Goal: Task Accomplishment & Management: Manage account settings

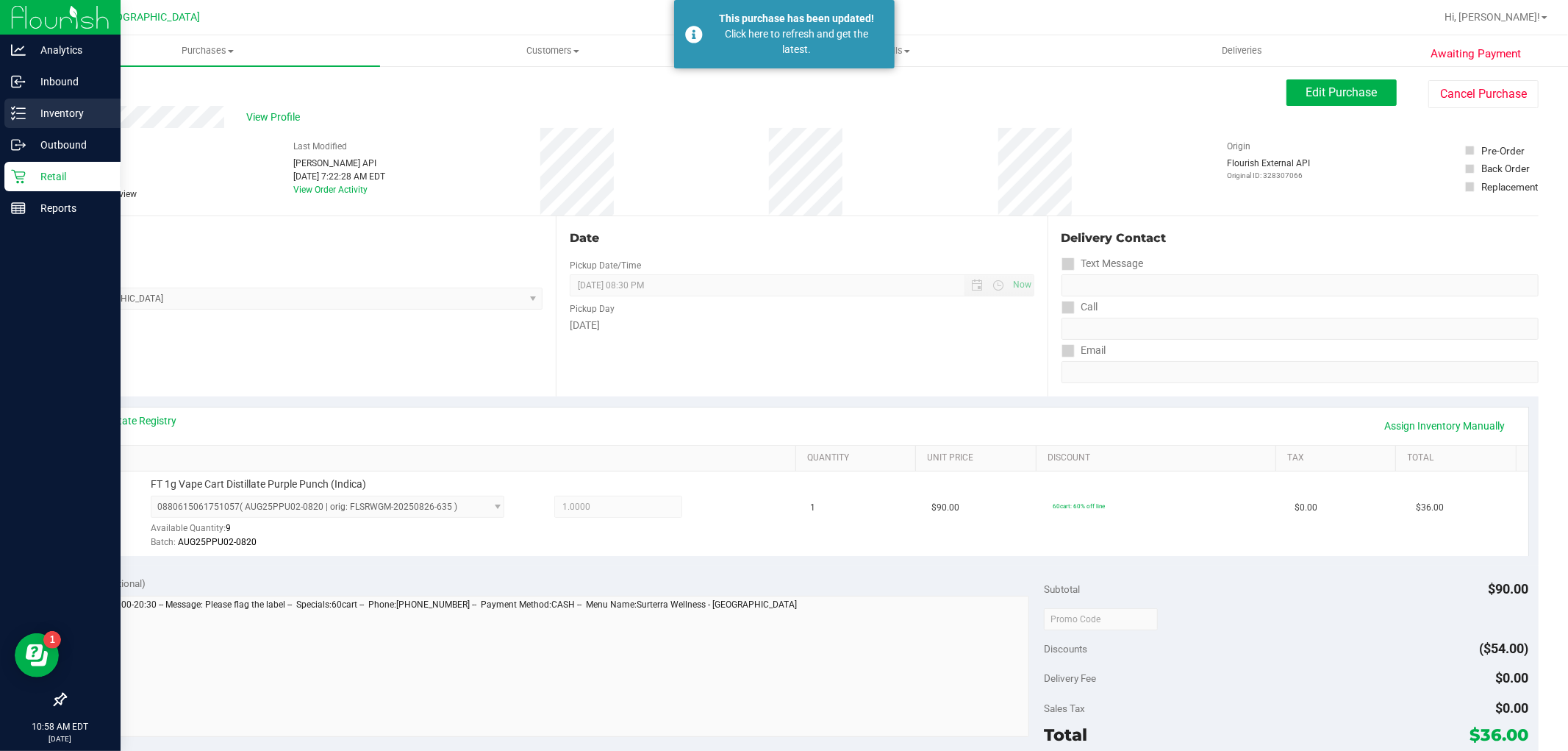
scroll to position [452, 0]
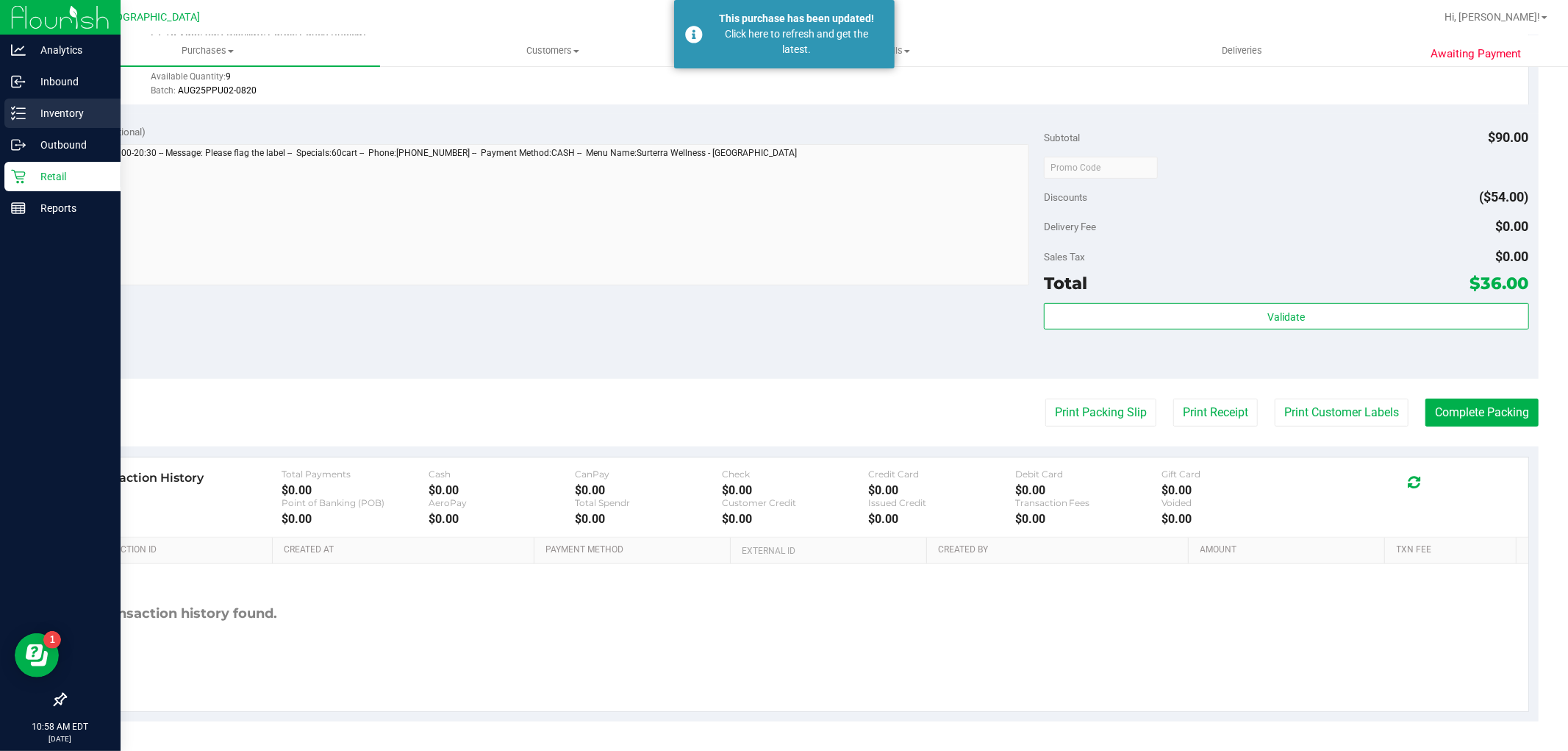
click at [17, 120] on div "Inventory" at bounding box center [63, 113] width 117 height 29
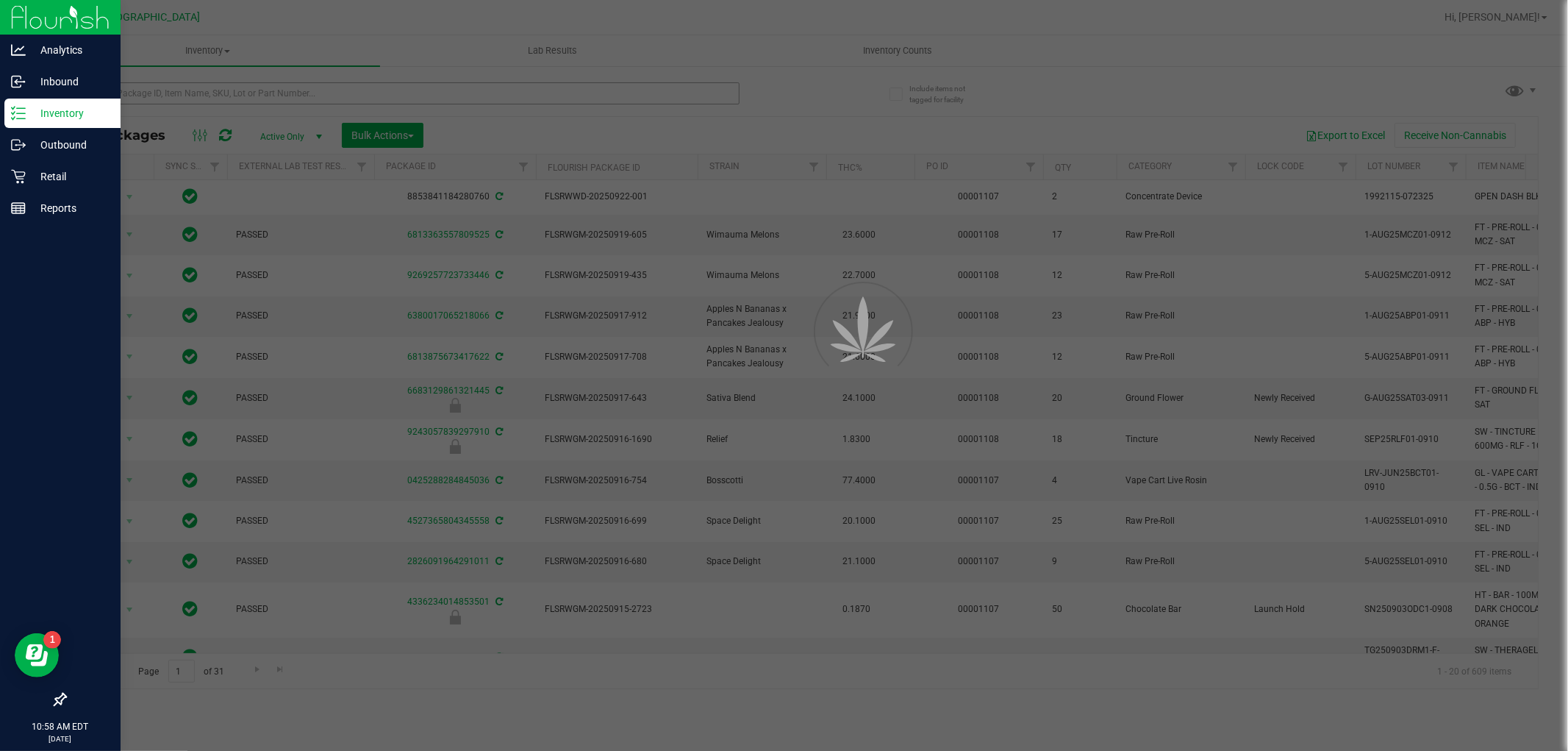
click at [263, 90] on div at bounding box center [784, 375] width 1568 height 751
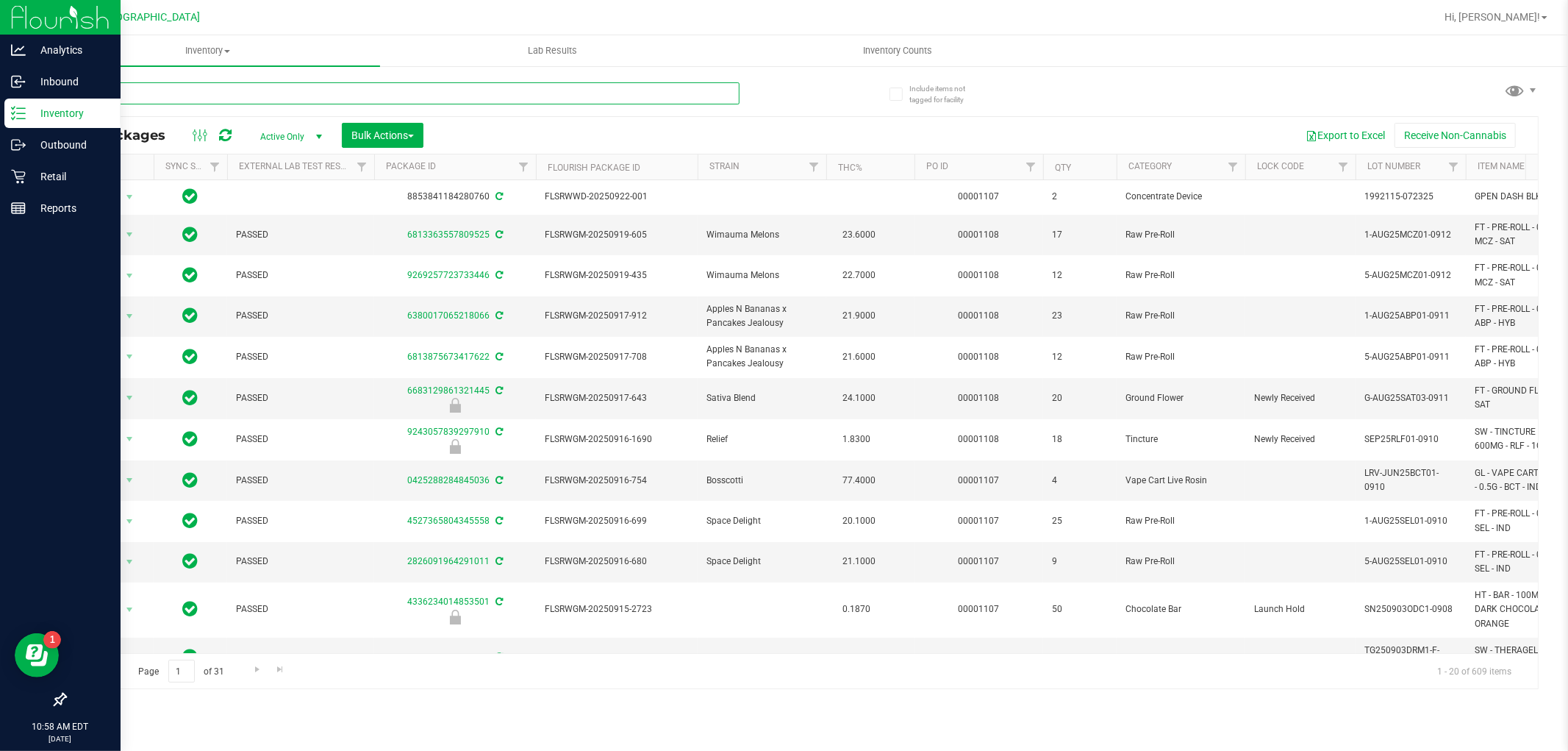
click at [263, 90] on input "text" at bounding box center [402, 93] width 675 height 22
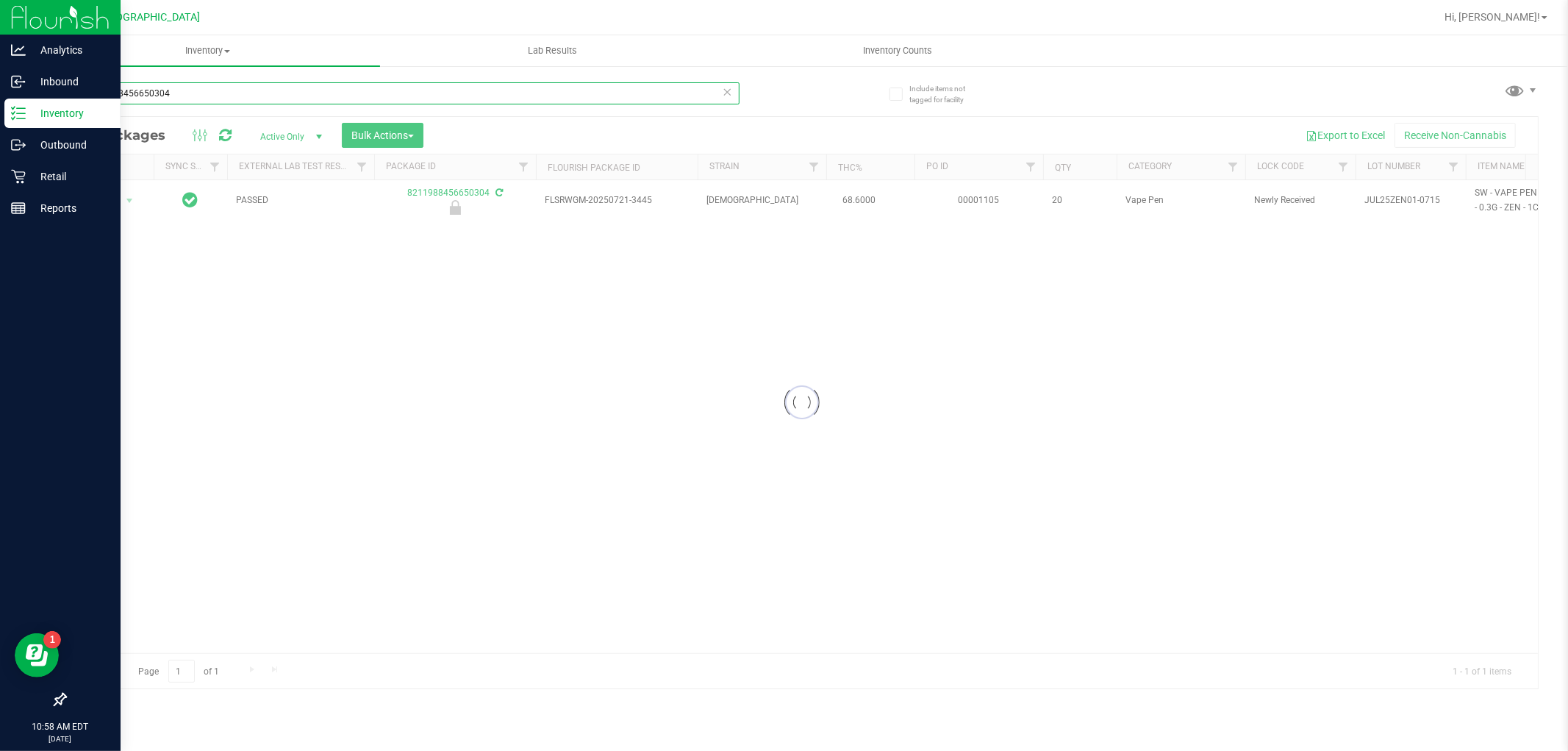
type input "8211988456650304"
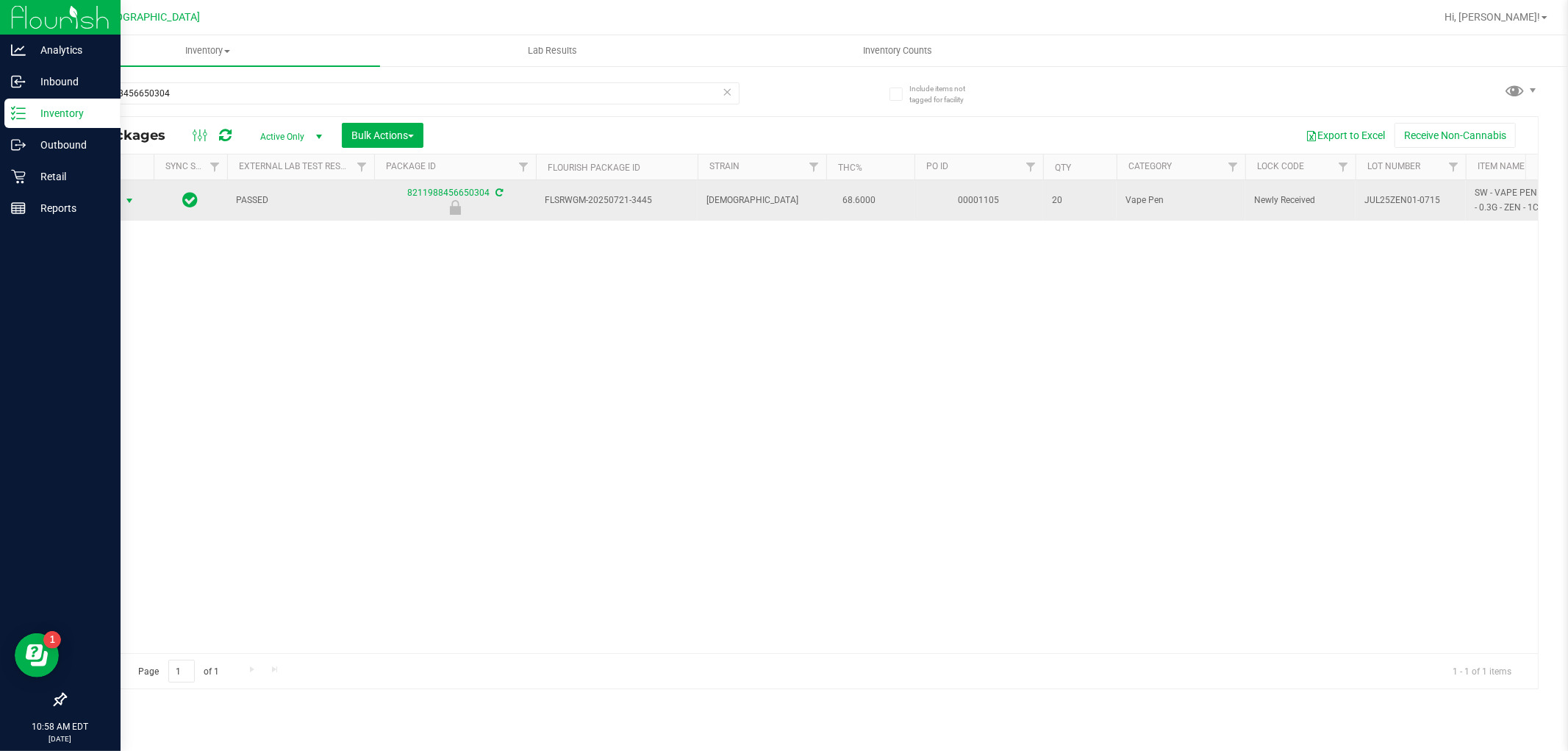
click at [114, 207] on span "Action" at bounding box center [99, 200] width 40 height 20
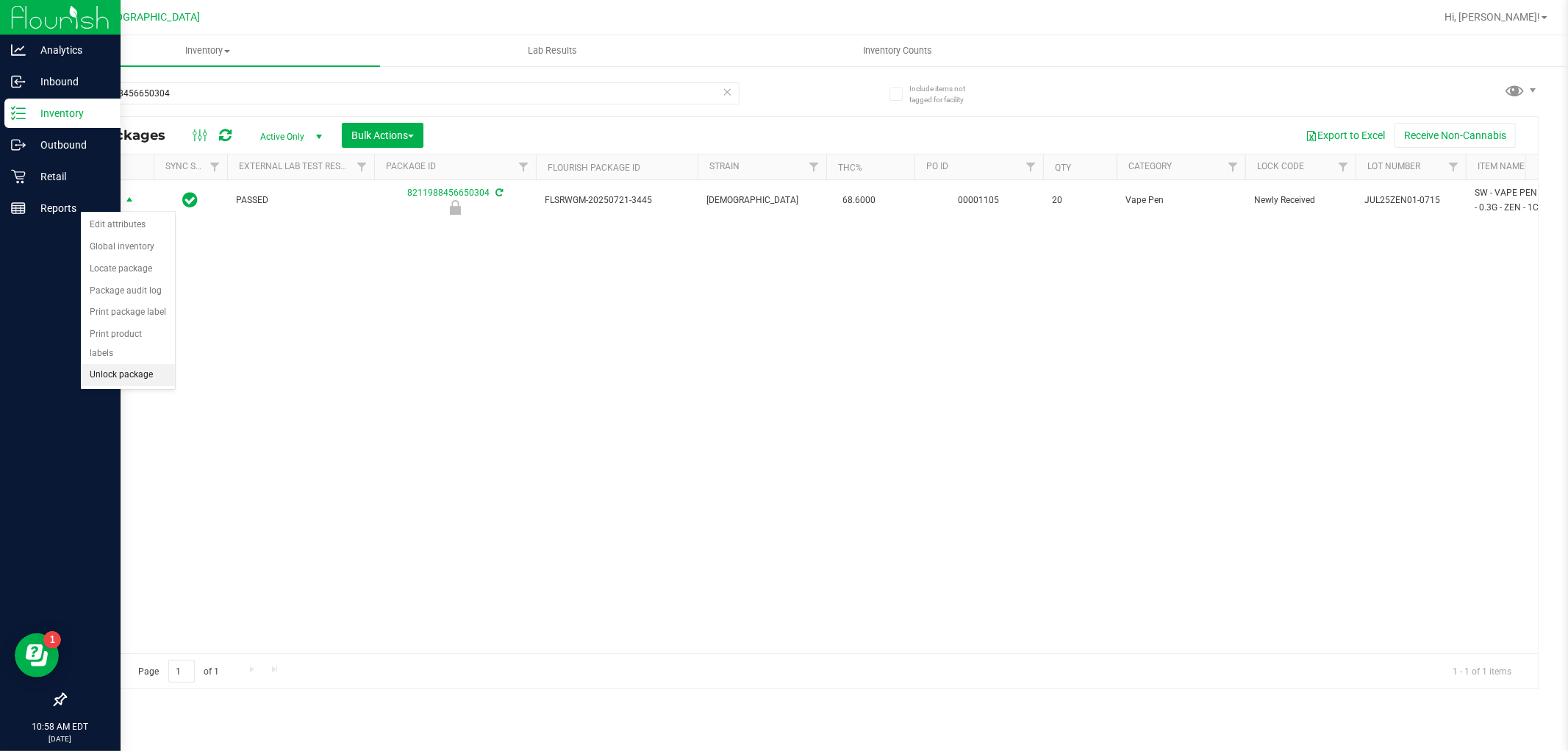
click at [144, 376] on li "Unlock package" at bounding box center [127, 375] width 94 height 22
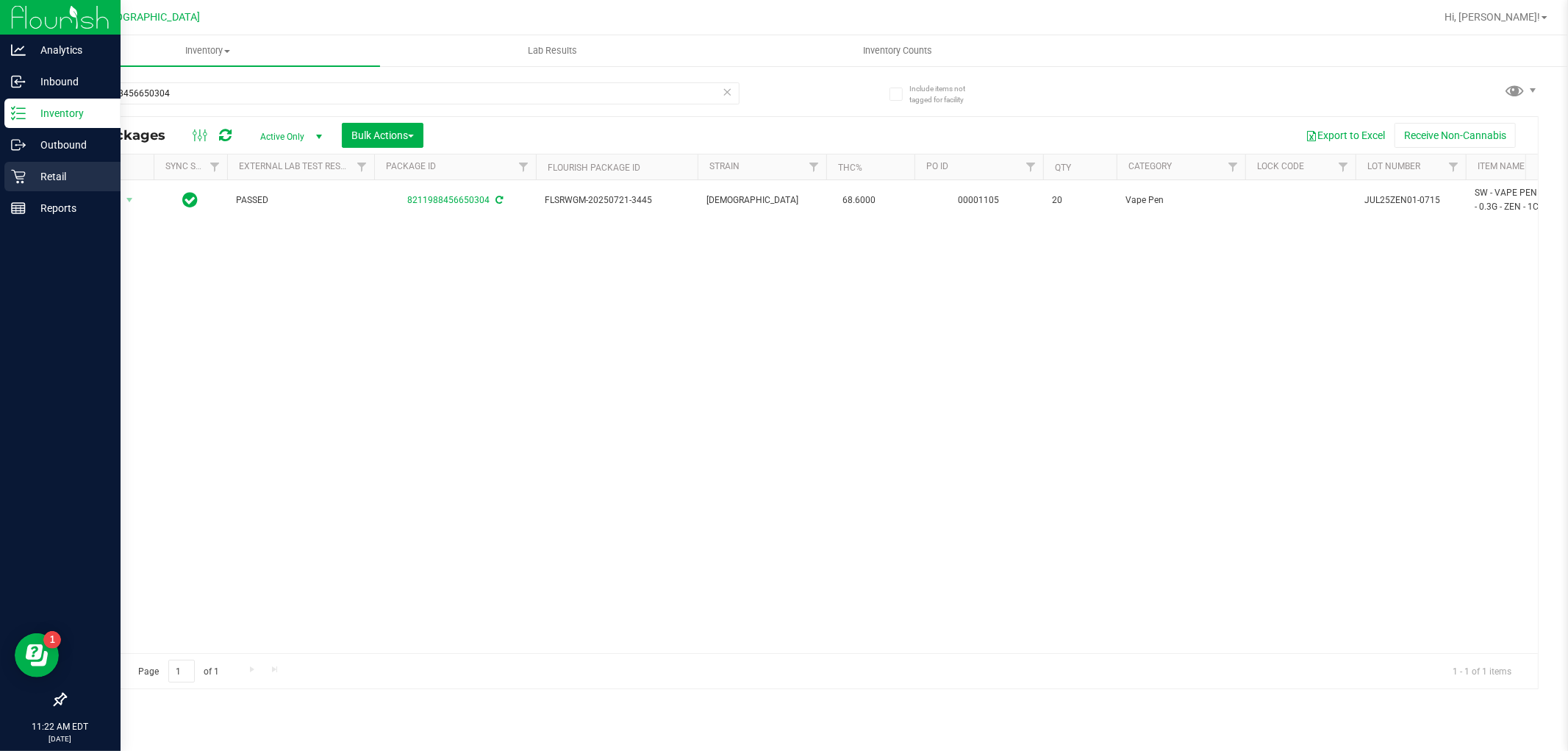
click at [5, 181] on div "Retail" at bounding box center [63, 176] width 117 height 29
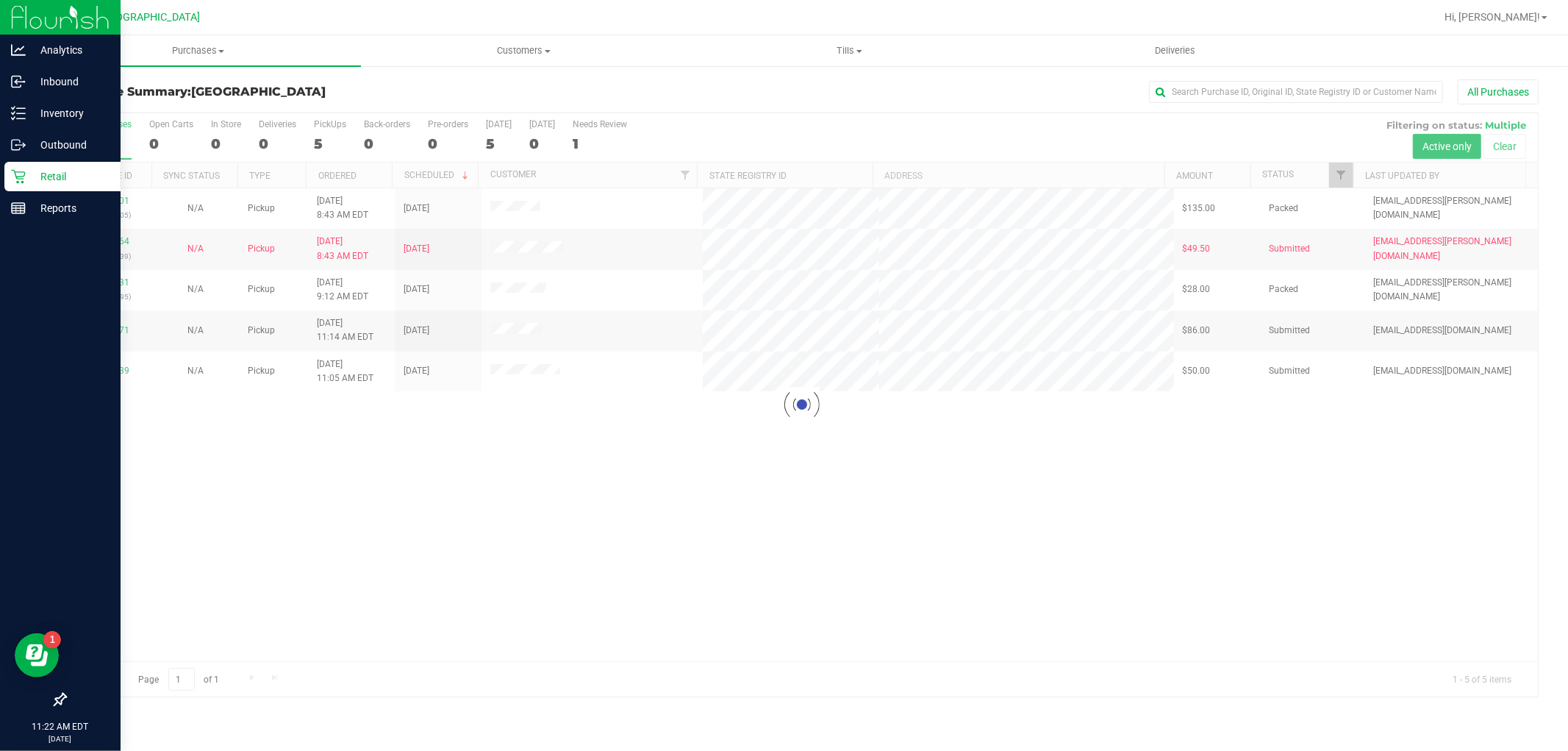
click at [878, 497] on div at bounding box center [801, 405] width 1473 height 583
click at [111, 334] on div at bounding box center [801, 405] width 1473 height 583
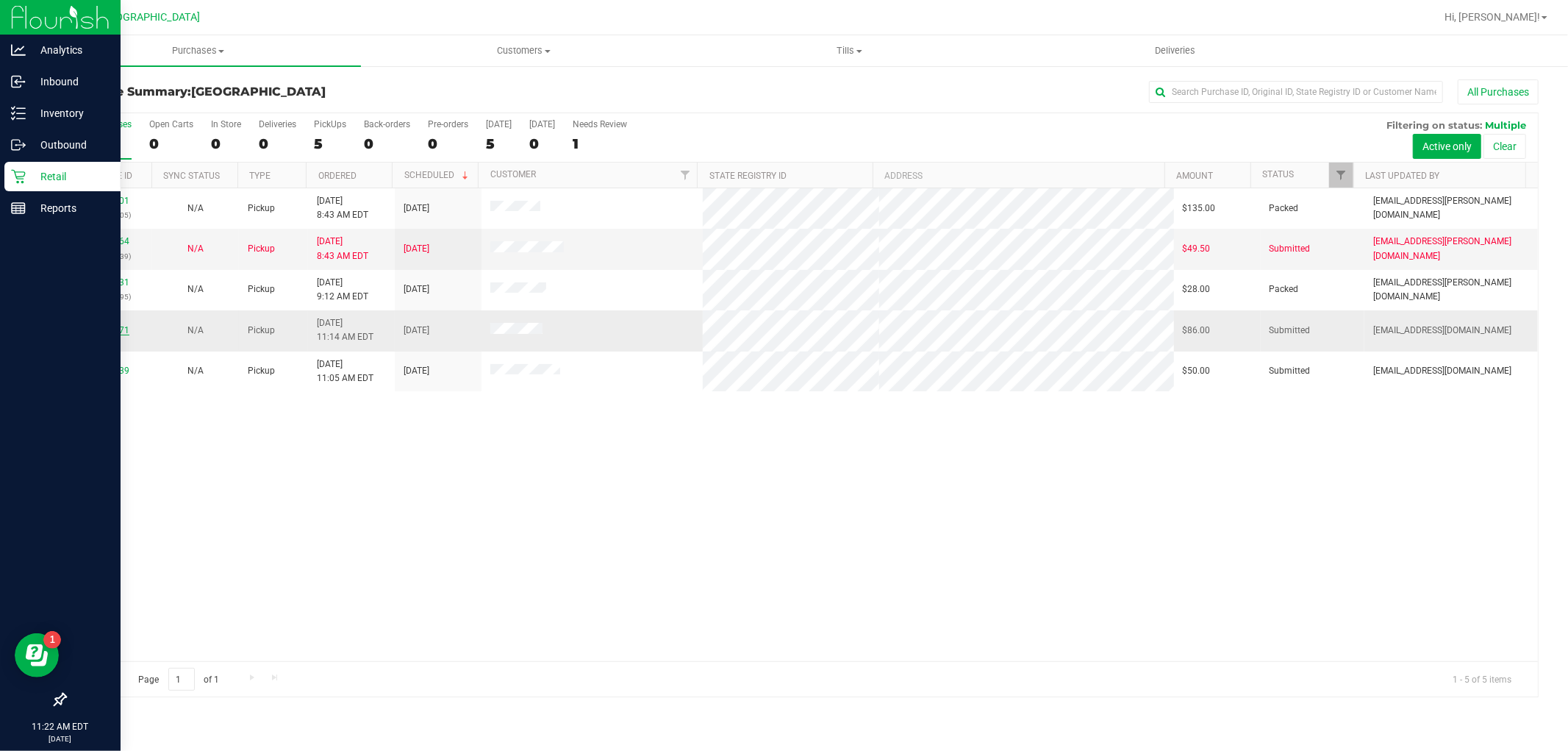
click at [116, 331] on link "12014071" at bounding box center [109, 329] width 41 height 11
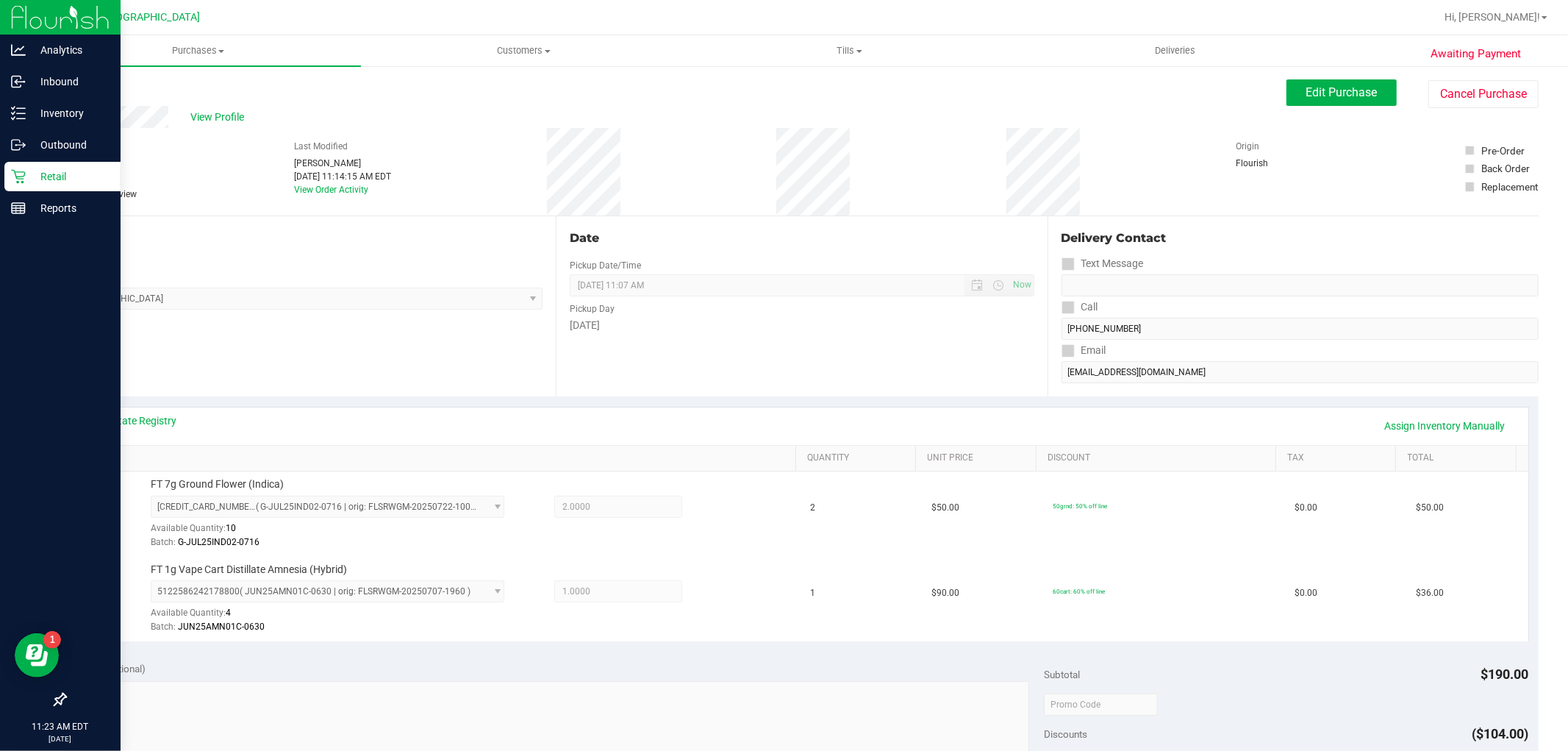
scroll to position [538, 0]
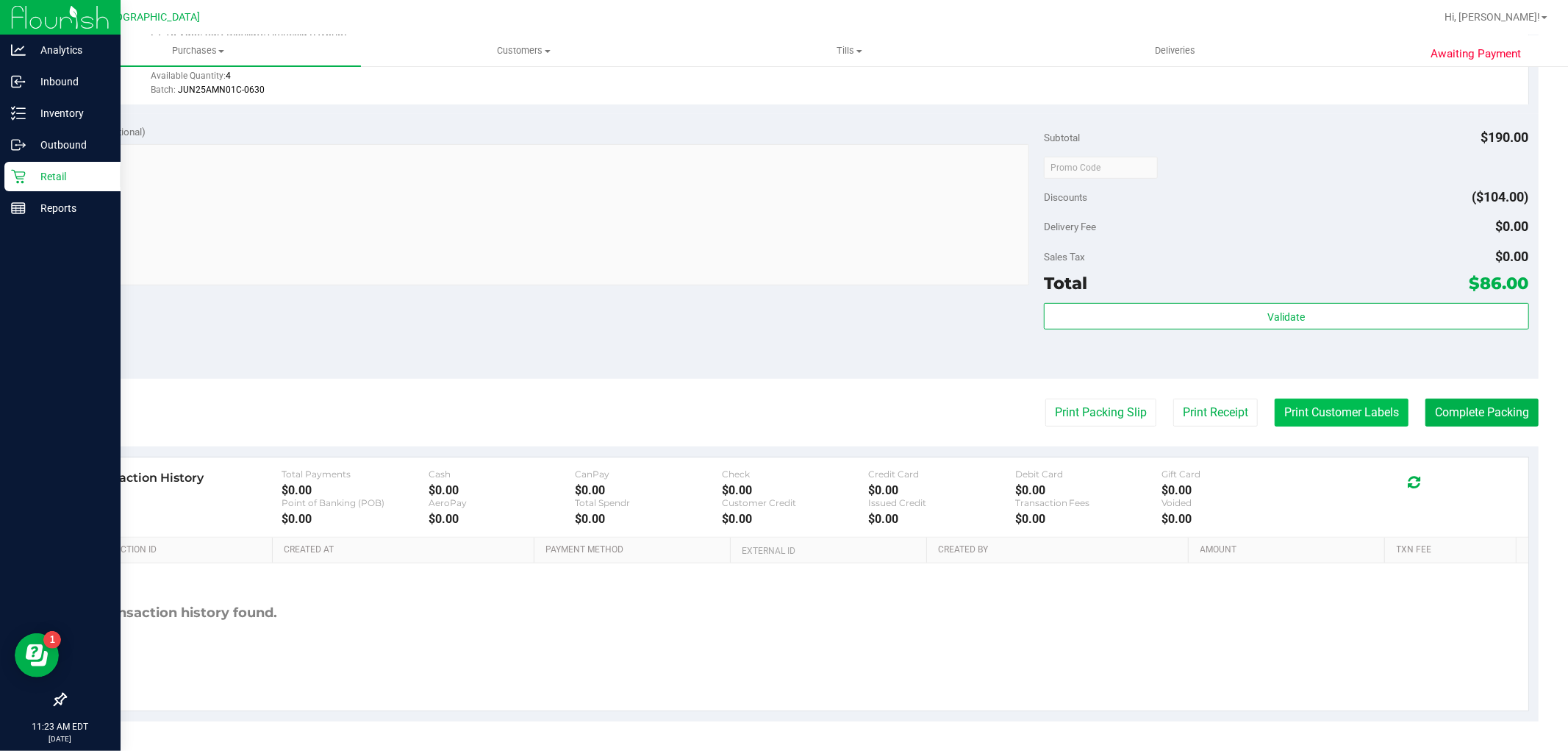
click at [1344, 403] on button "Print Customer Labels" at bounding box center [1342, 412] width 134 height 28
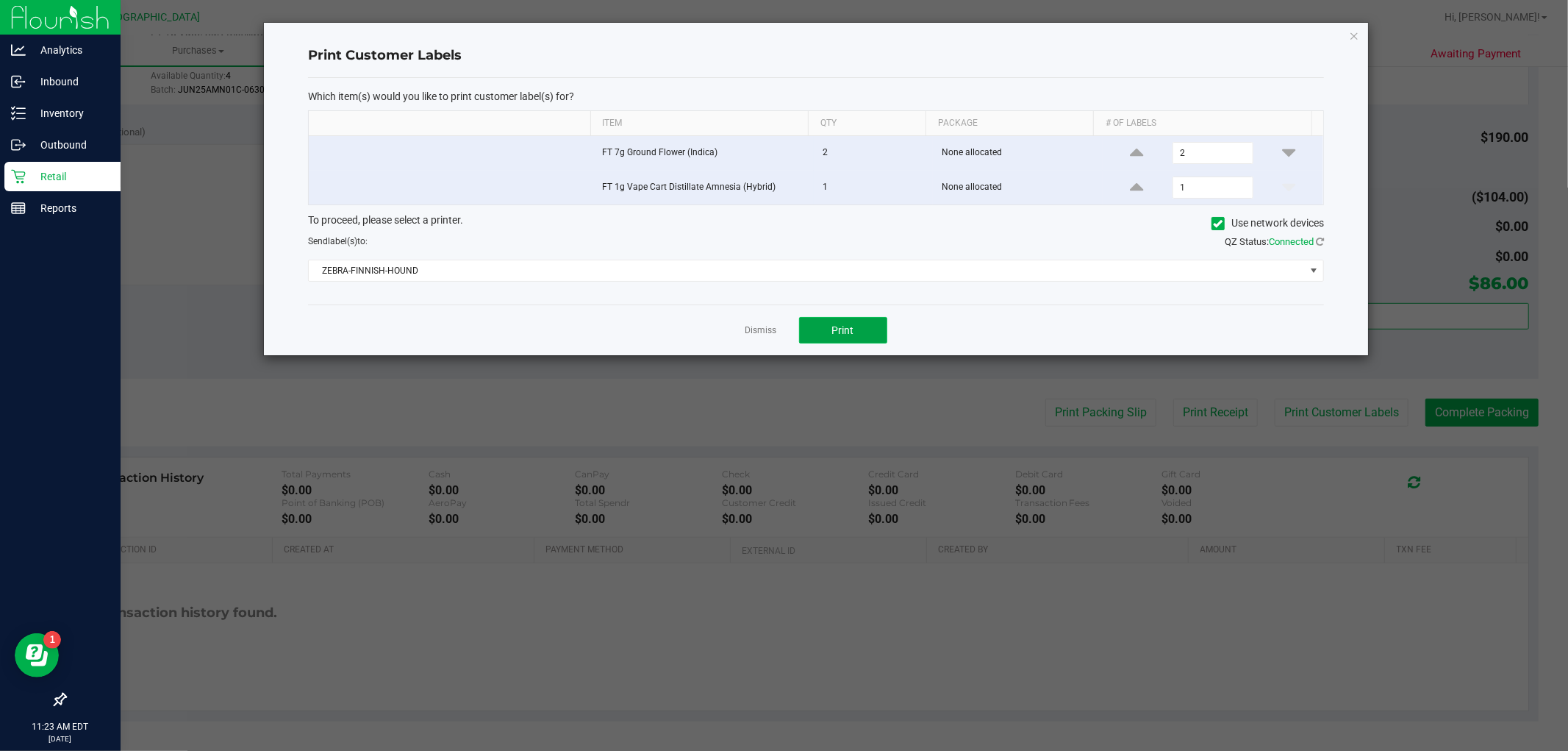
click at [851, 339] on button "Print" at bounding box center [843, 329] width 88 height 26
click at [755, 329] on link "Dismiss" at bounding box center [761, 330] width 32 height 13
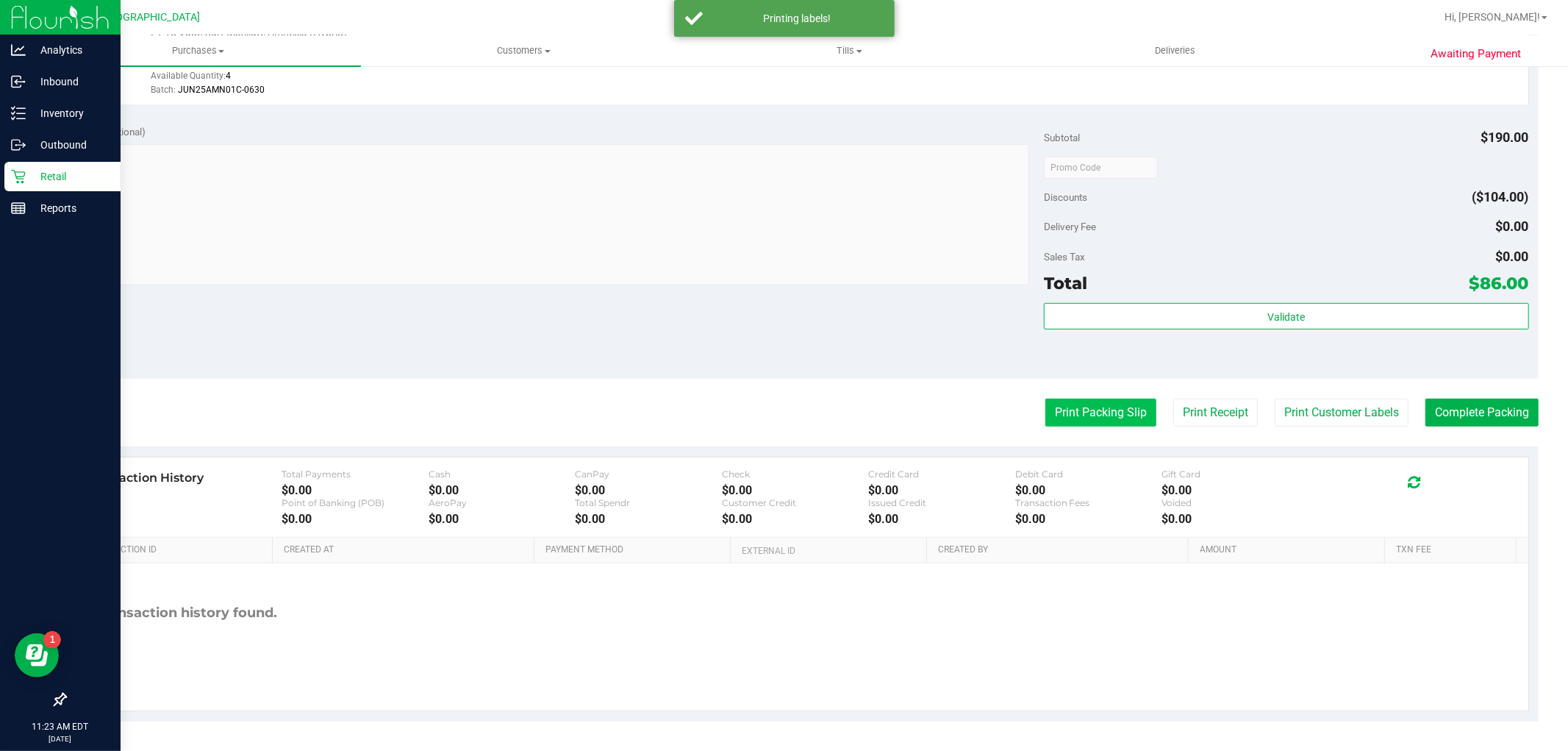
click at [1089, 407] on button "Print Packing Slip" at bounding box center [1101, 412] width 111 height 28
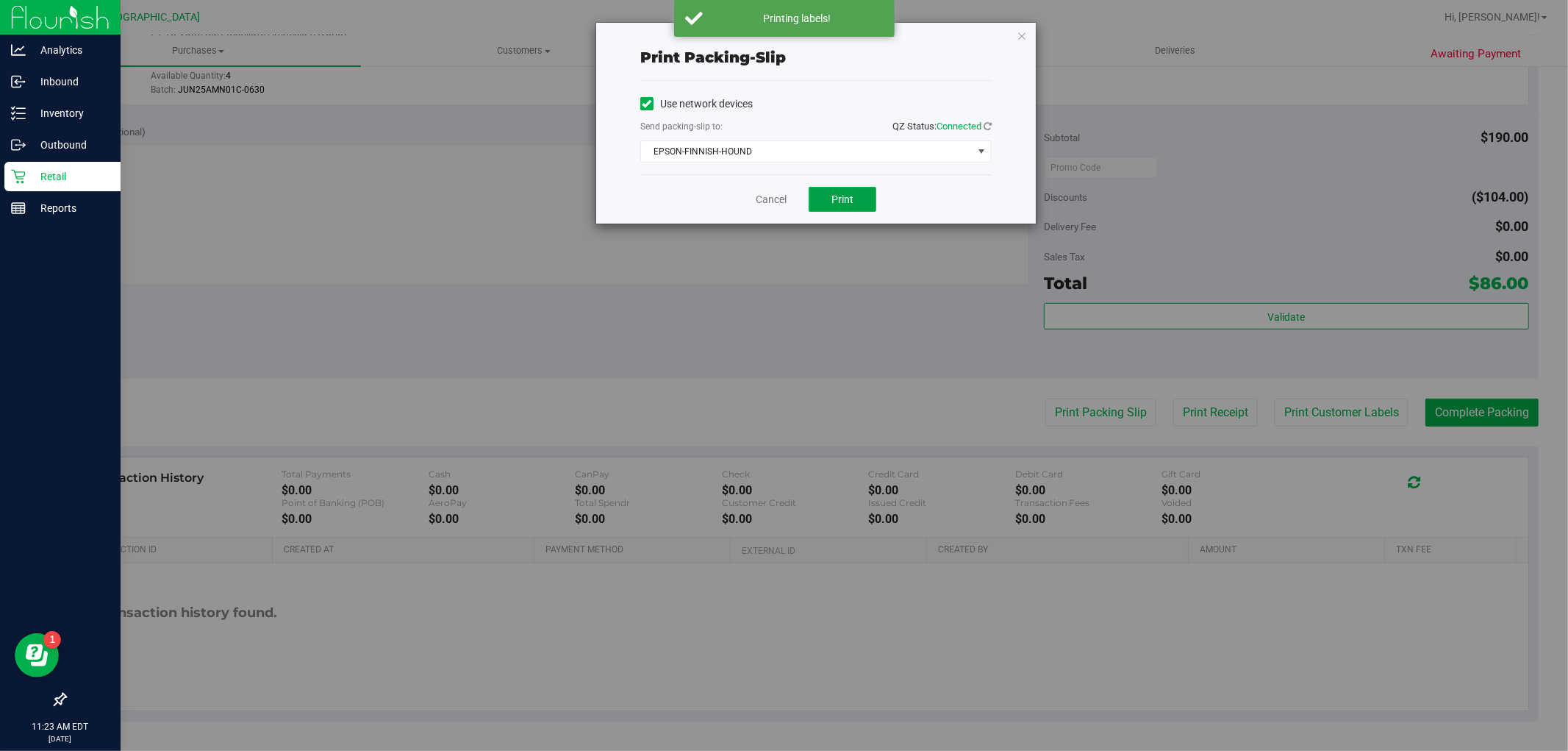
click at [869, 210] on button "Print" at bounding box center [842, 199] width 68 height 25
click at [781, 199] on link "Cancel" at bounding box center [771, 199] width 31 height 16
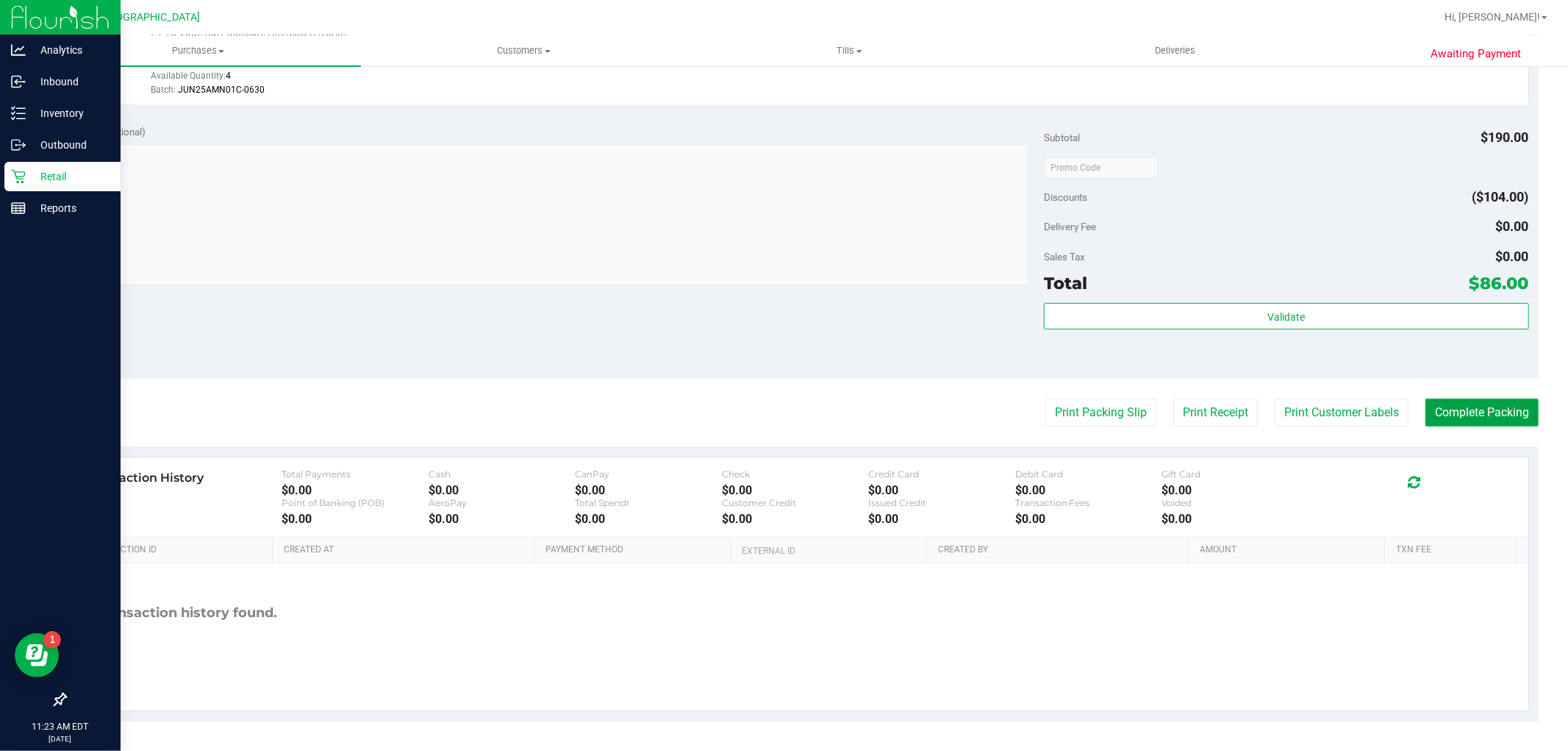
click at [1476, 408] on button "Complete Packing" at bounding box center [1482, 412] width 114 height 28
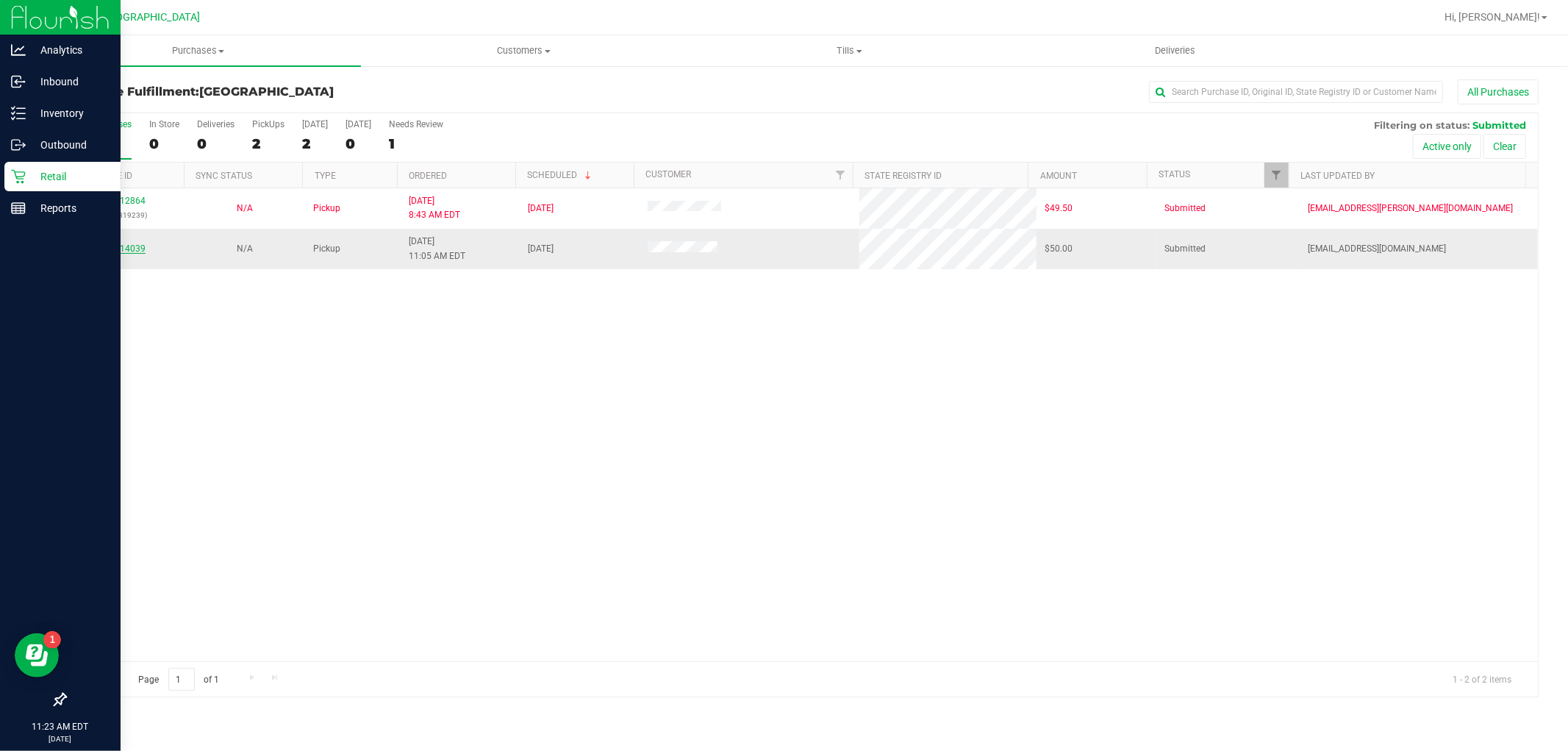
click at [125, 253] on link "12014039" at bounding box center [124, 248] width 41 height 11
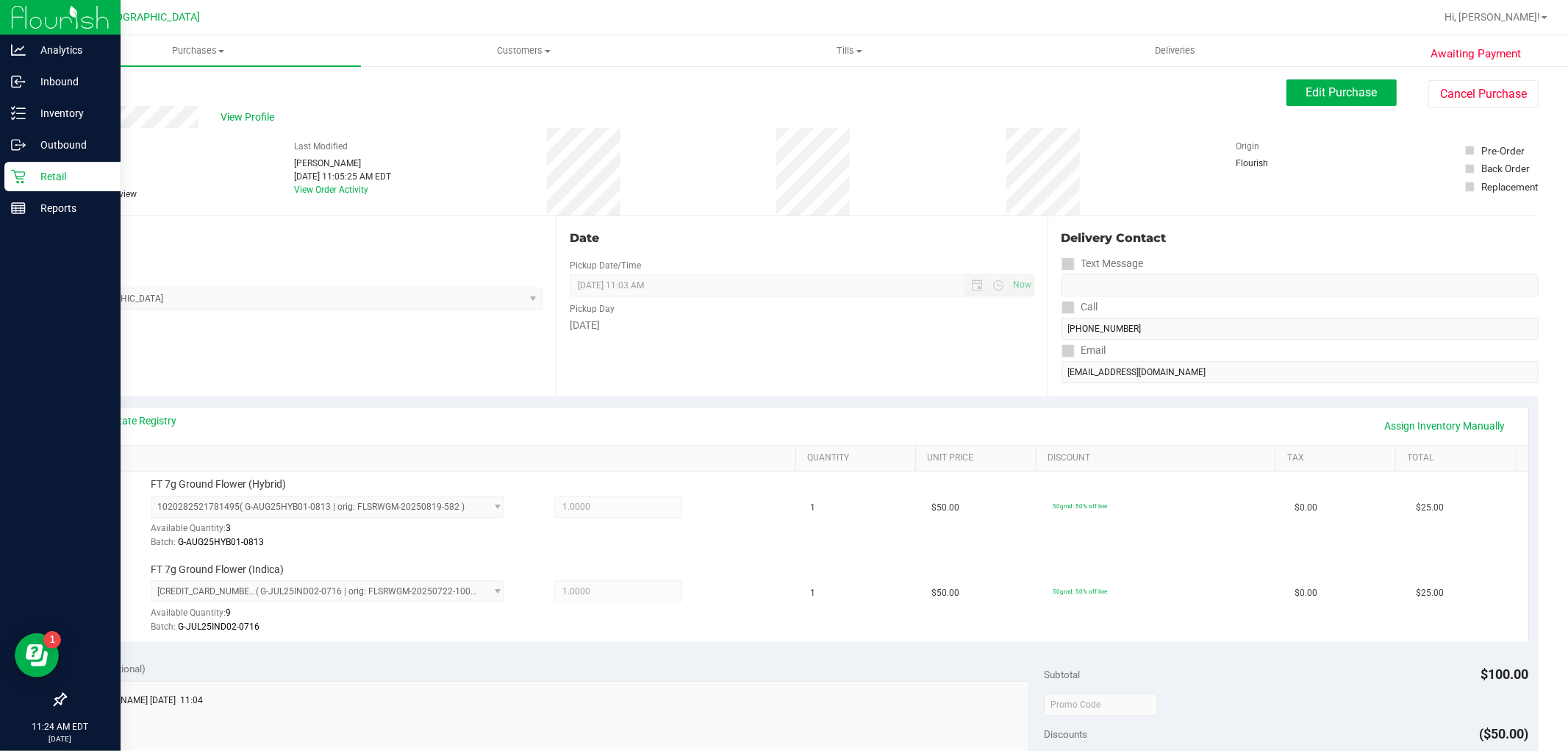
scroll to position [538, 0]
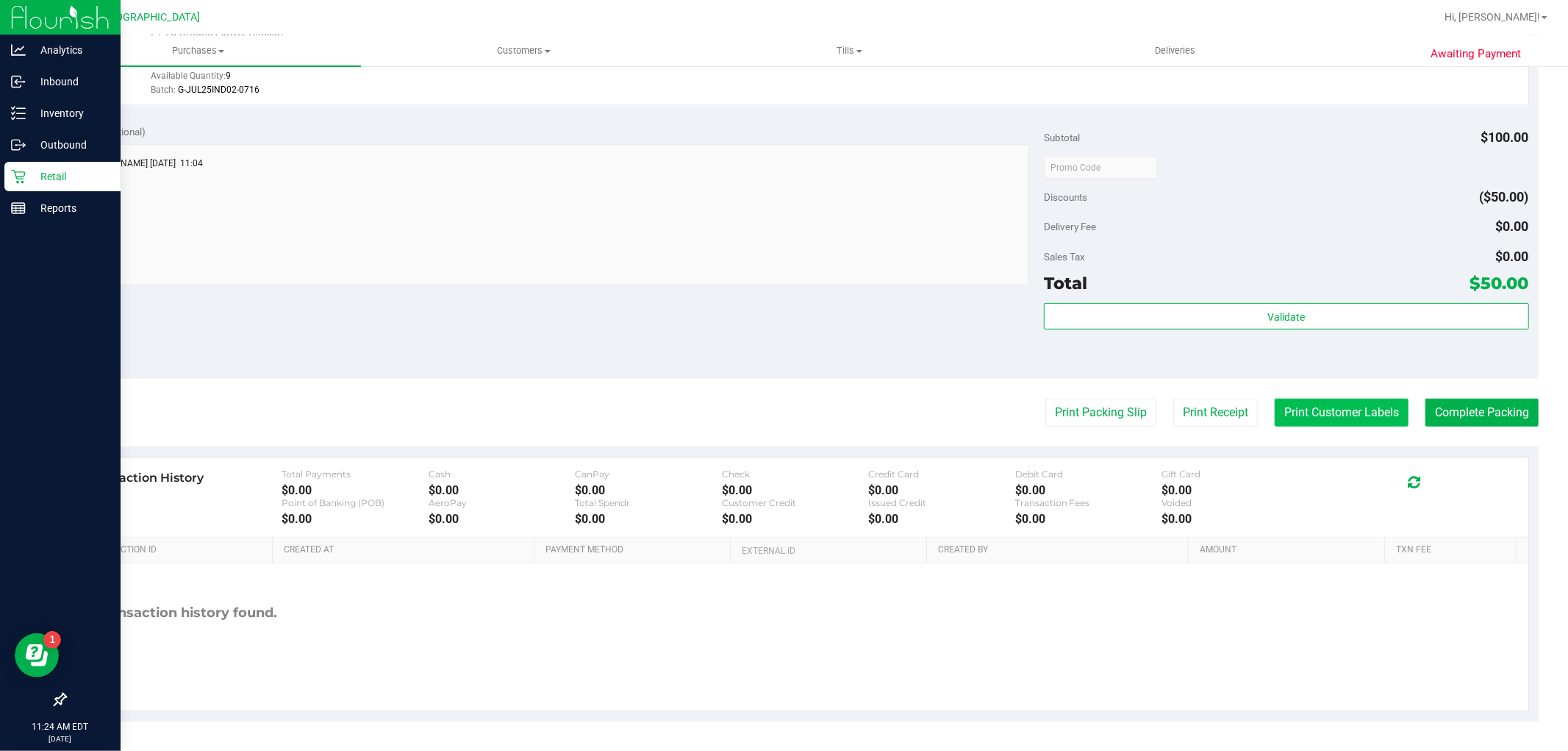
click at [1360, 398] on button "Print Customer Labels" at bounding box center [1342, 412] width 134 height 28
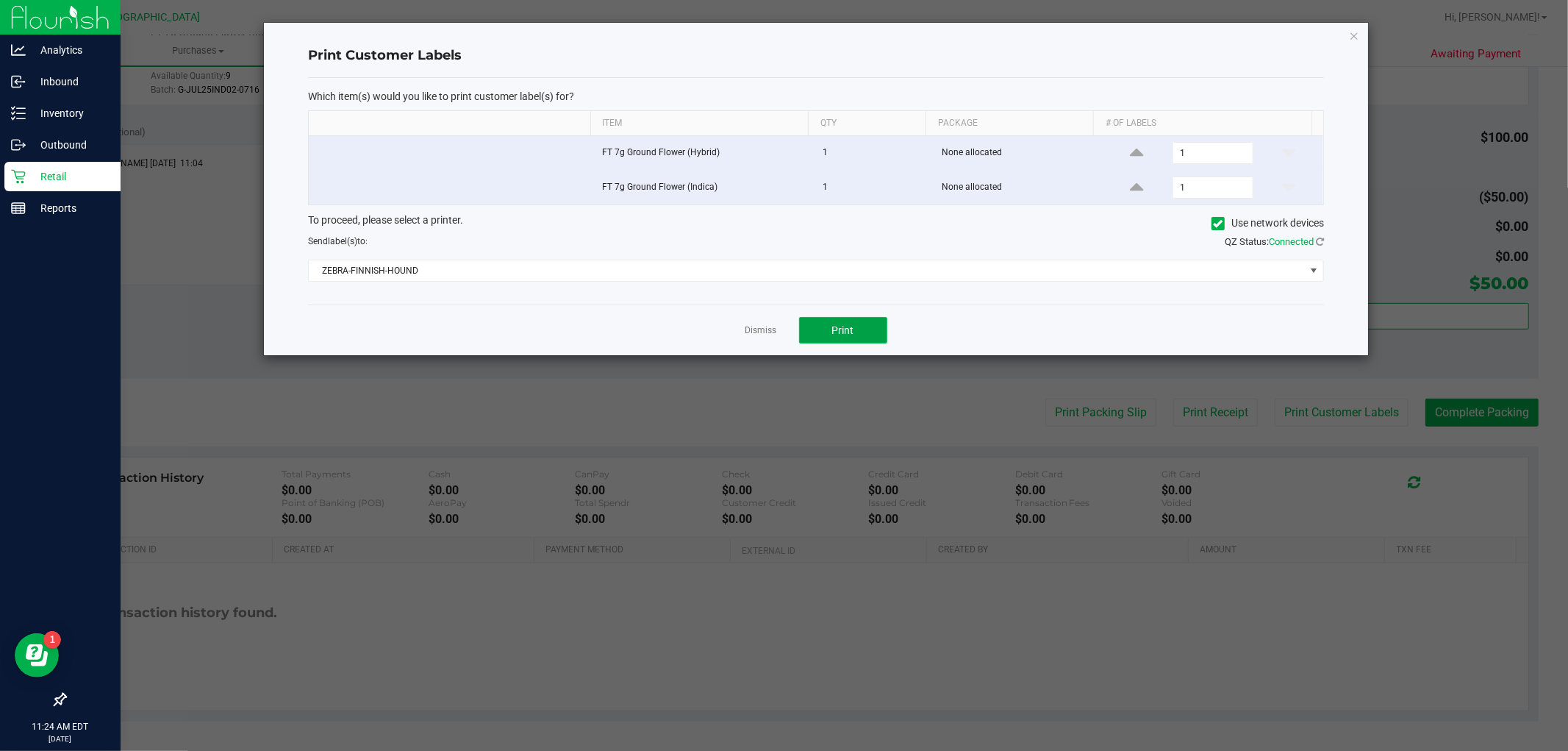
click at [842, 332] on span "Print" at bounding box center [843, 330] width 22 height 12
click at [754, 312] on div "Dismiss Print" at bounding box center [816, 329] width 1016 height 51
click at [751, 310] on div "Dismiss Print" at bounding box center [816, 329] width 1016 height 51
click at [1099, 409] on ngb-modal-window "Print Customer Labels Which item(s) would you like to print customer label(s) f…" at bounding box center [789, 375] width 1579 height 751
click at [766, 303] on div "Which item(s) would you like to print customer label(s) for? Item Qty Package #…" at bounding box center [816, 190] width 1016 height 226
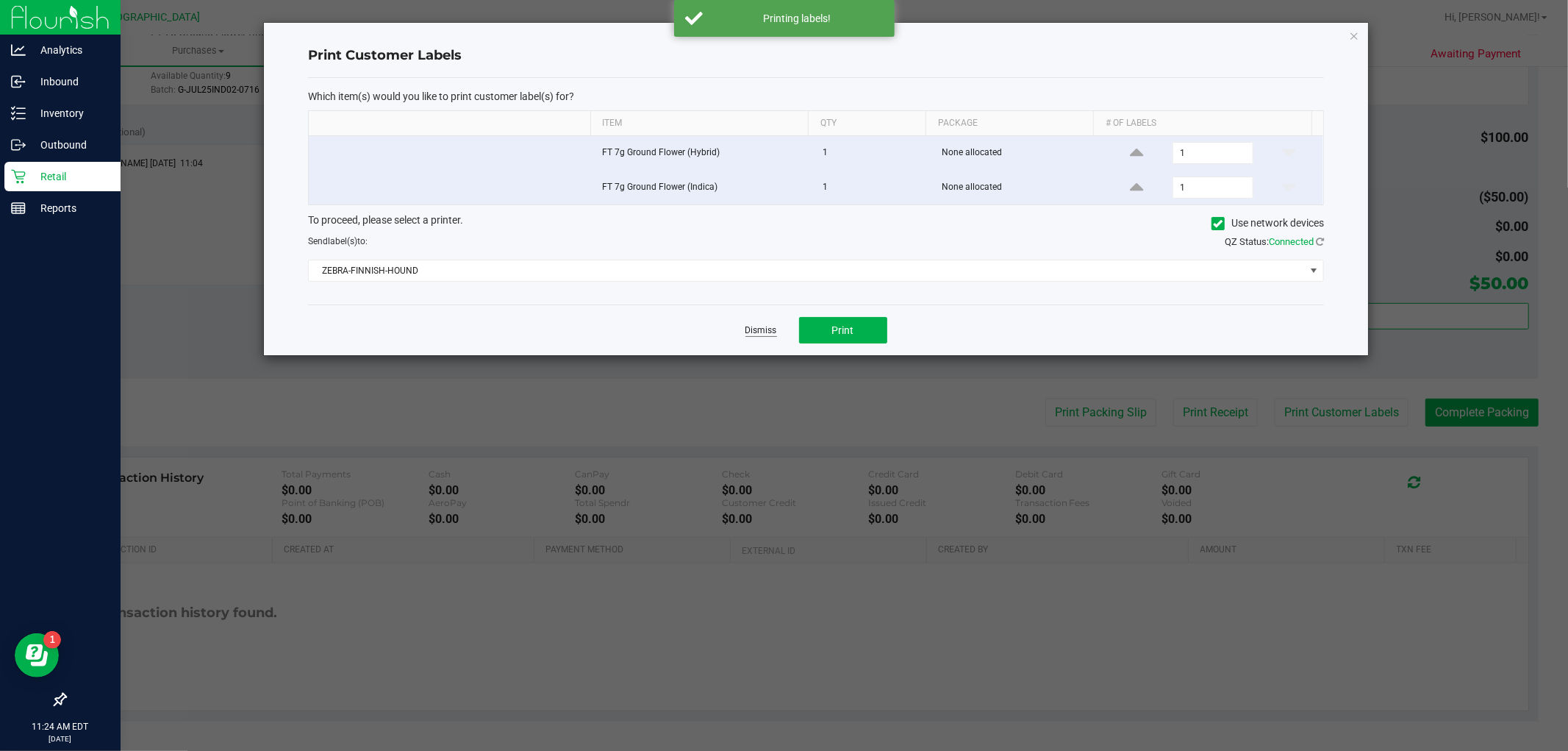
click at [763, 328] on link "Dismiss" at bounding box center [761, 330] width 32 height 13
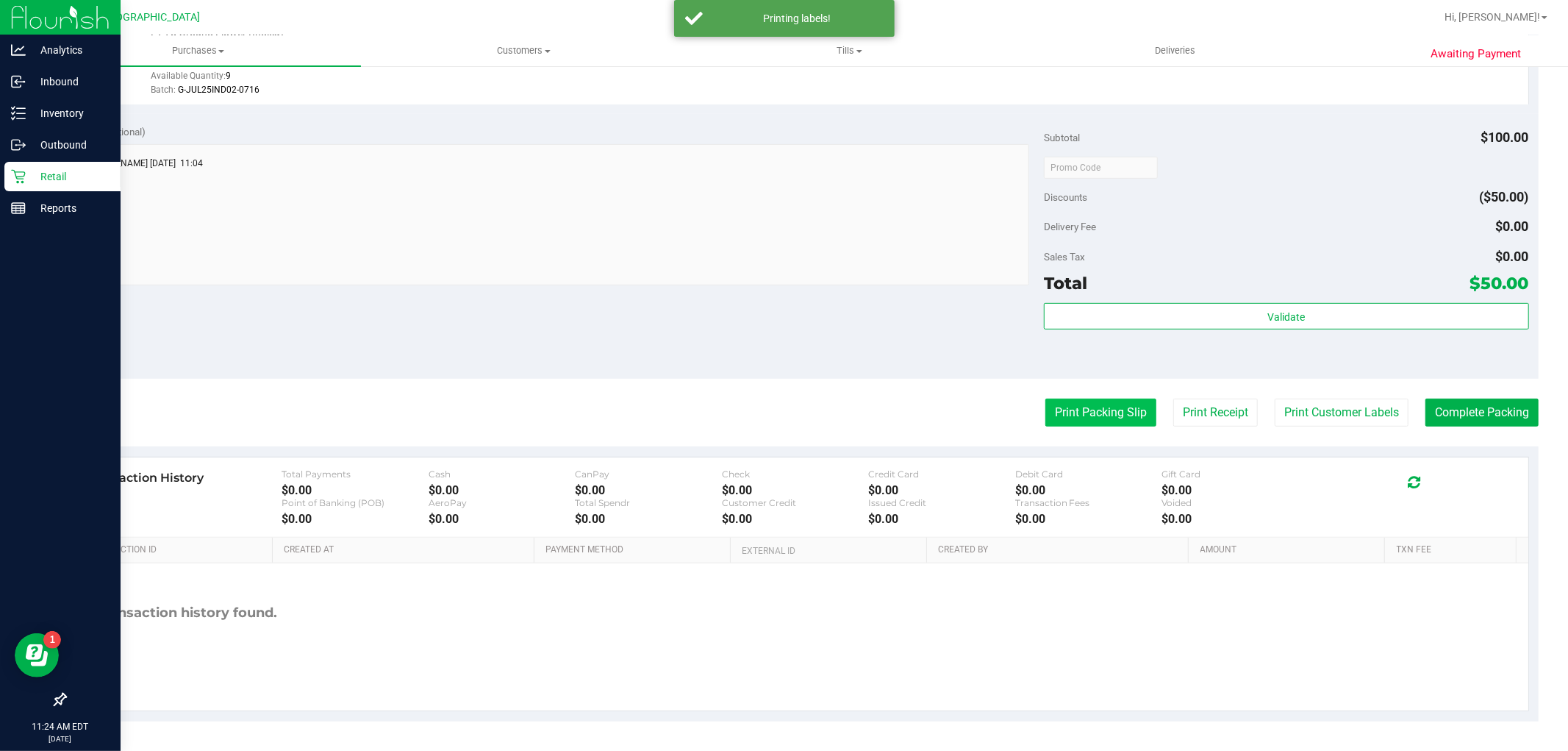
click at [1101, 420] on button "Print Packing Slip" at bounding box center [1101, 412] width 111 height 28
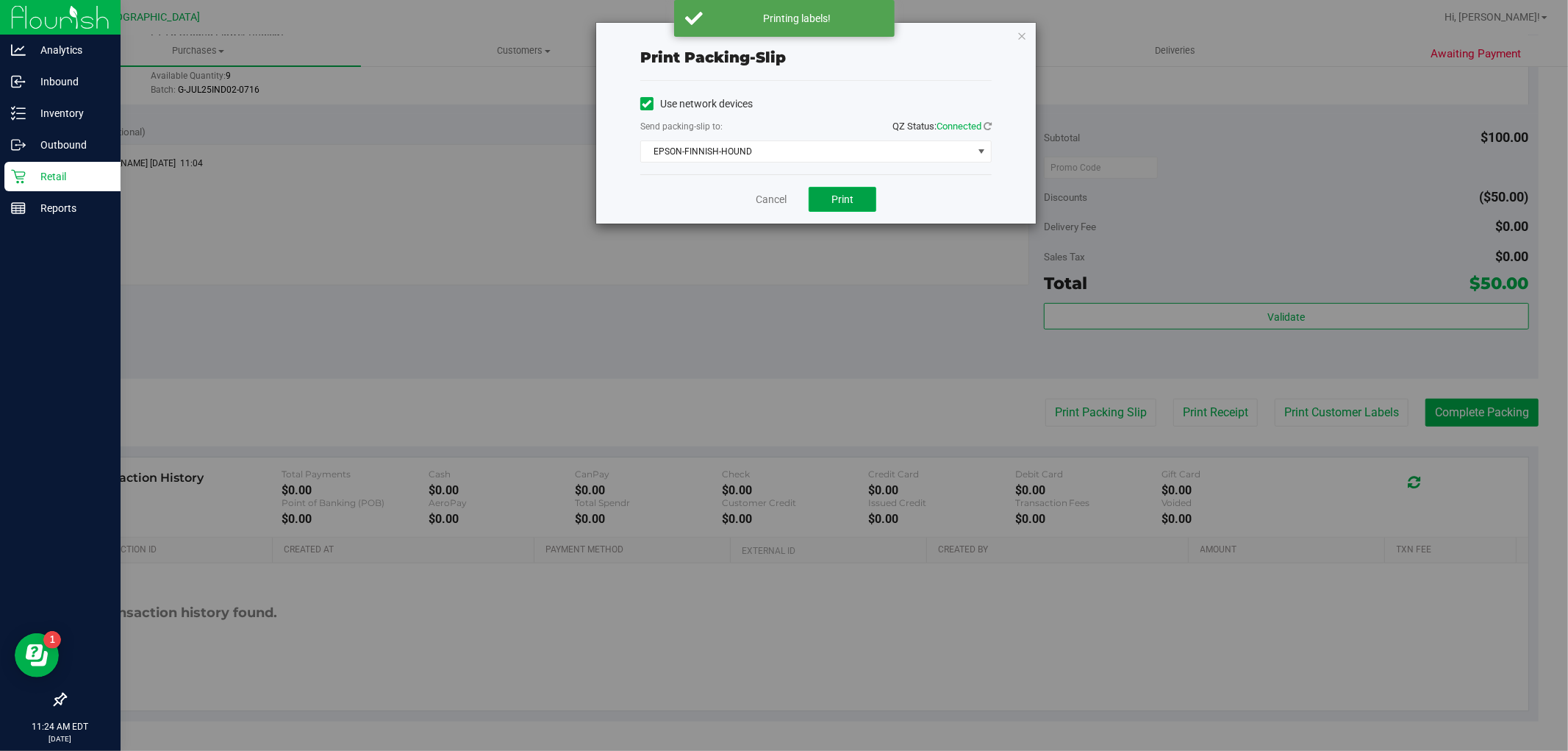
click at [836, 201] on span "Print" at bounding box center [842, 199] width 22 height 12
click at [765, 207] on link "Cancel" at bounding box center [771, 199] width 31 height 16
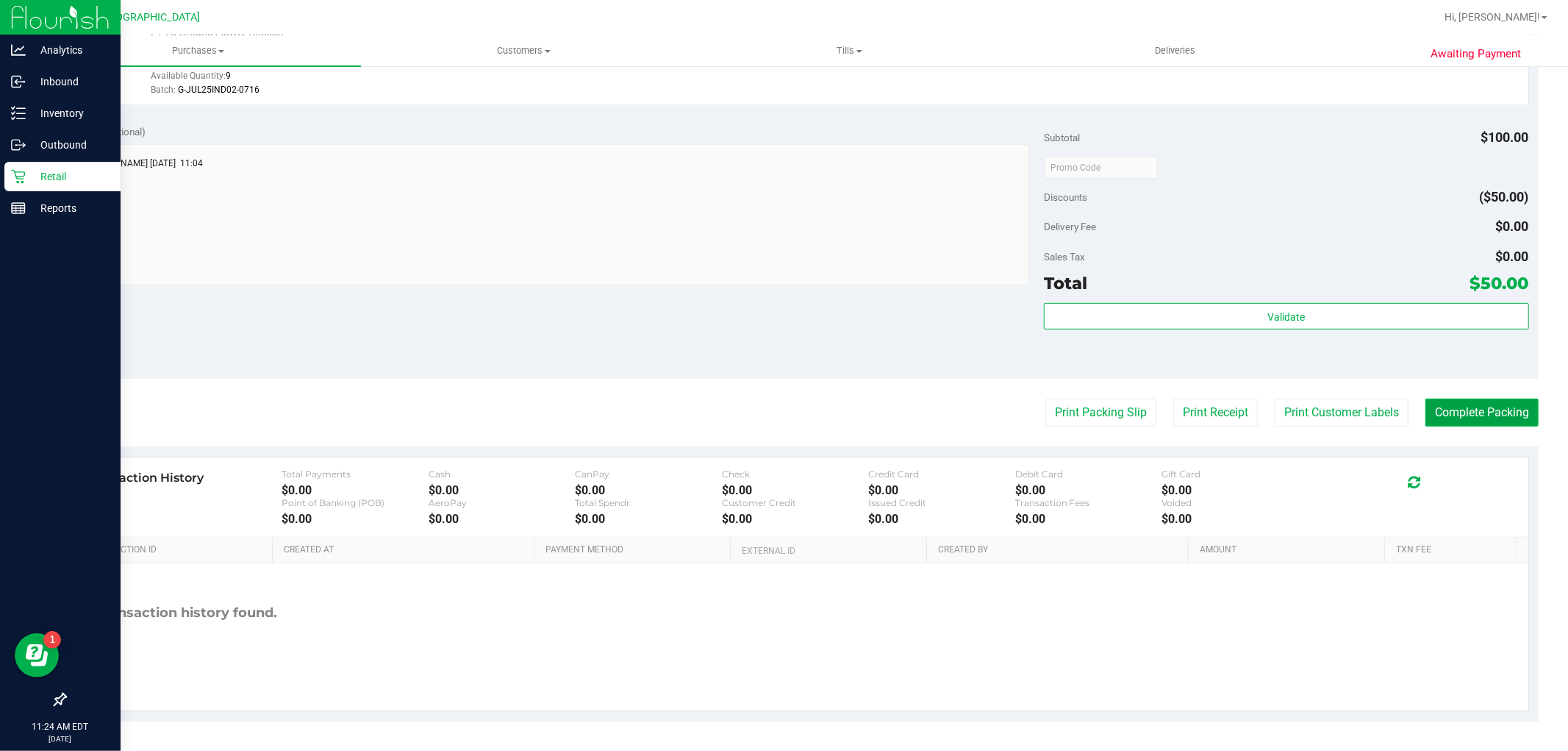
click at [1451, 398] on button "Complete Packing" at bounding box center [1482, 412] width 114 height 28
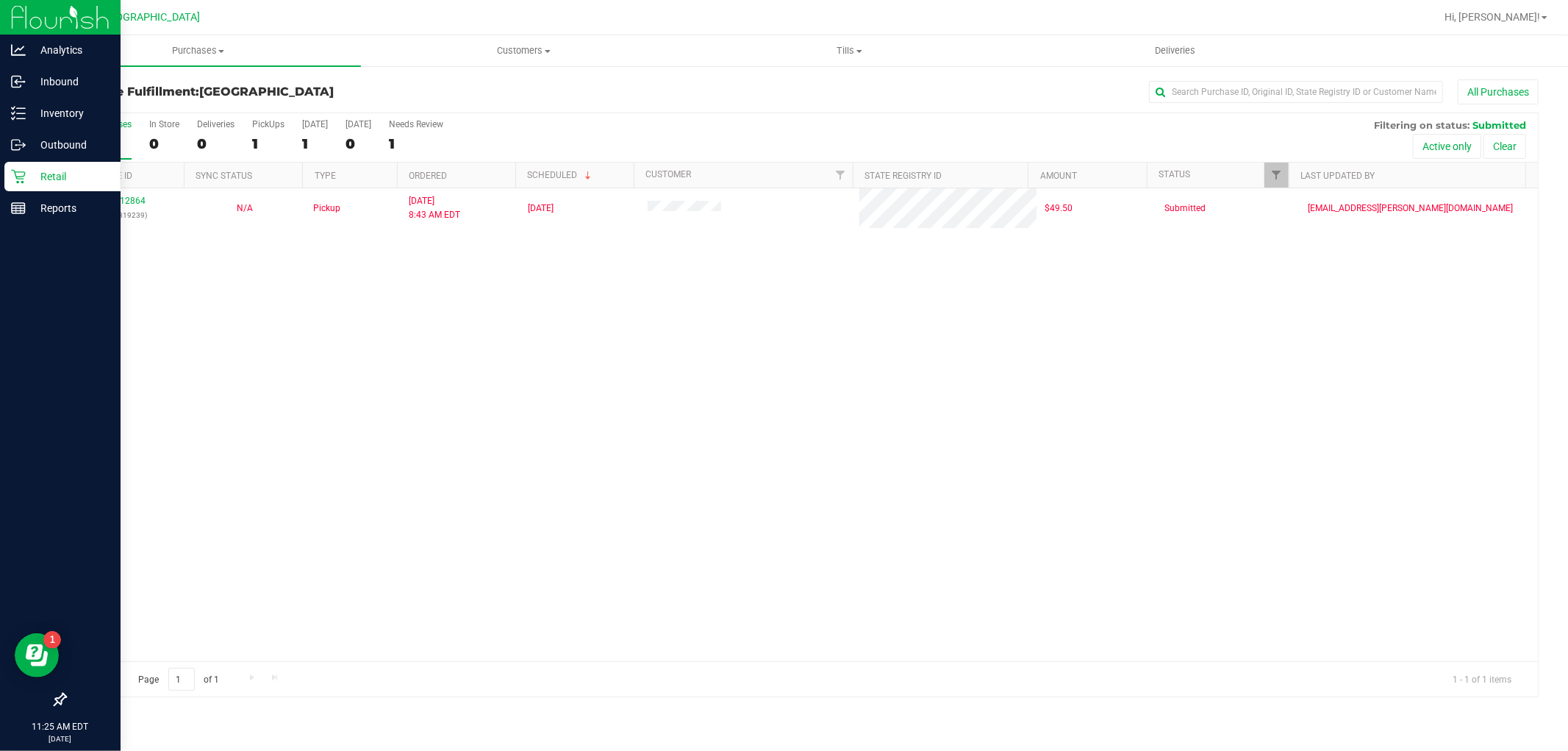
click at [30, 193] on div "Reports" at bounding box center [63, 208] width 117 height 29
click at [39, 166] on div "Retail" at bounding box center [63, 176] width 117 height 29
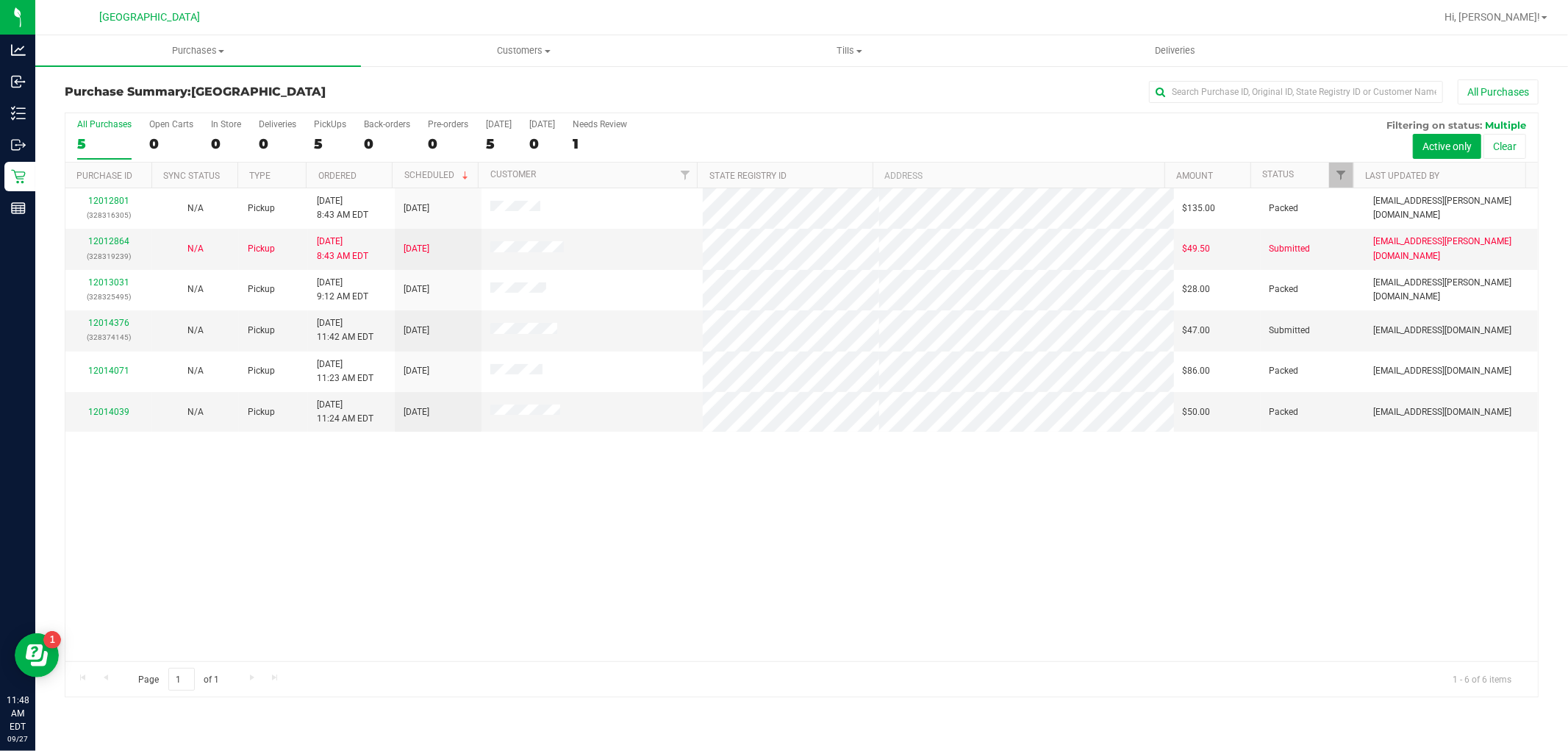
click at [429, 555] on div "12012801 (328316305) N/A Pickup [DATE] 8:43 AM EDT 9/27/2025 $135.00 Packed [EM…" at bounding box center [801, 425] width 1473 height 473
click at [108, 319] on link "12014376" at bounding box center [109, 323] width 41 height 11
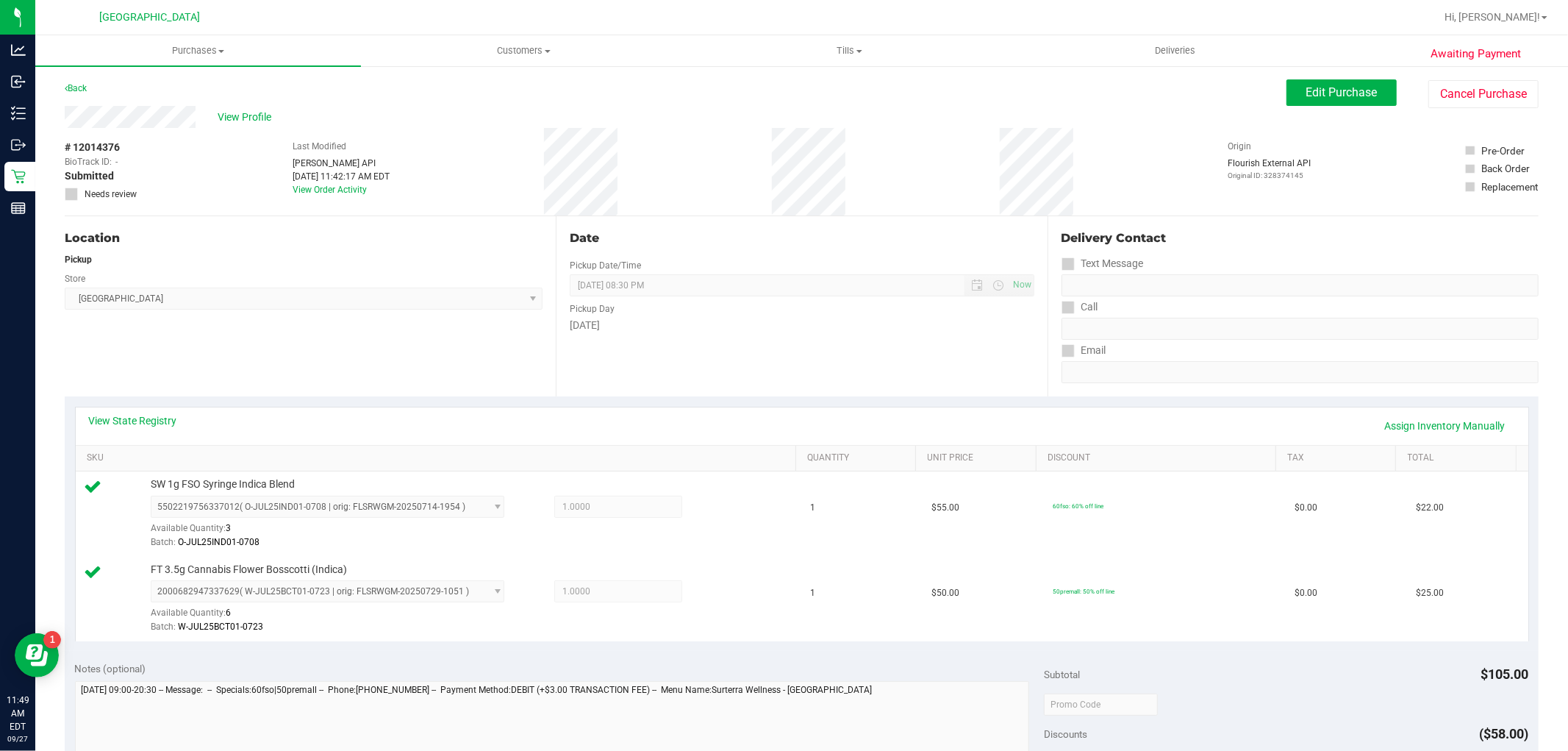
scroll to position [538, 0]
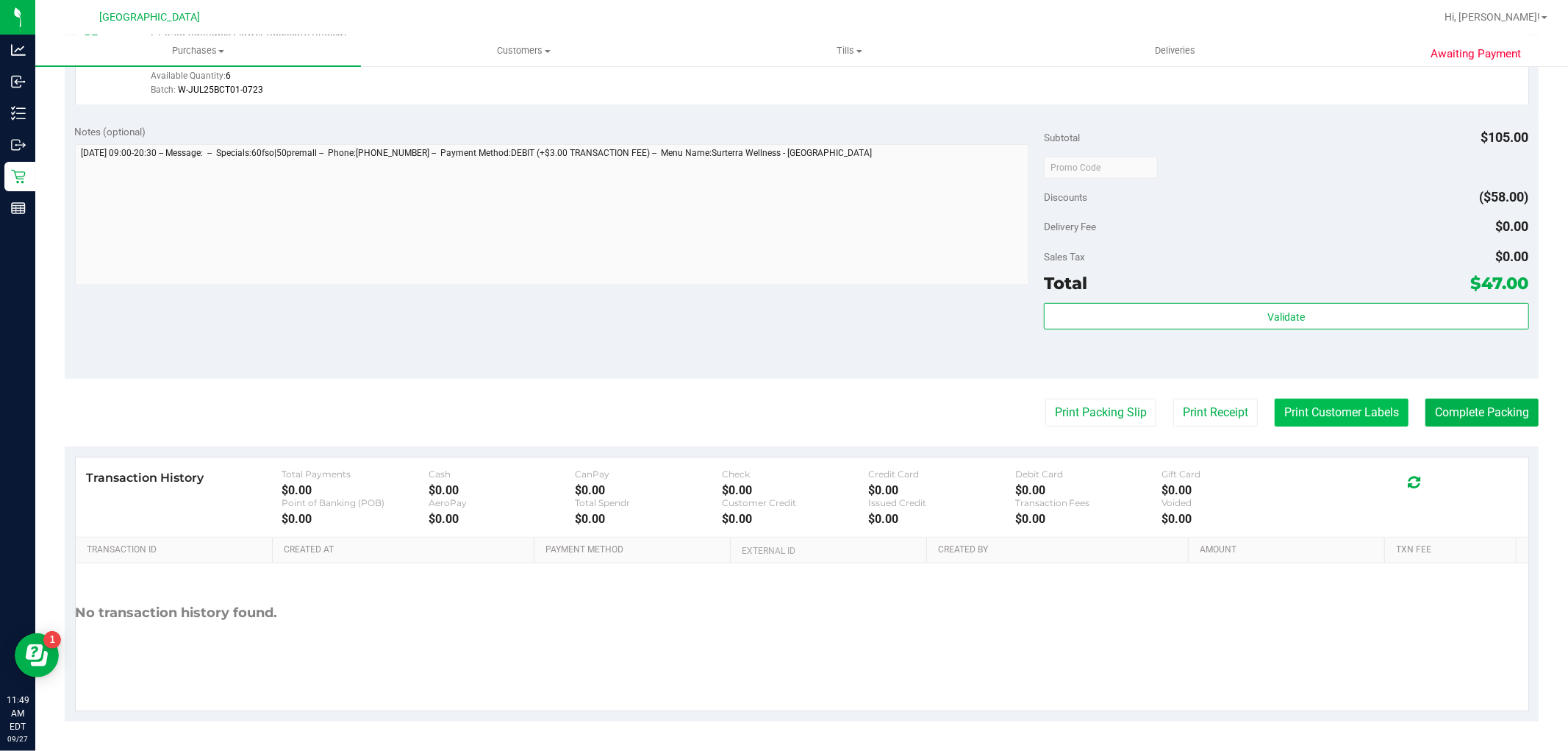
click at [1354, 415] on button "Print Customer Labels" at bounding box center [1342, 412] width 134 height 28
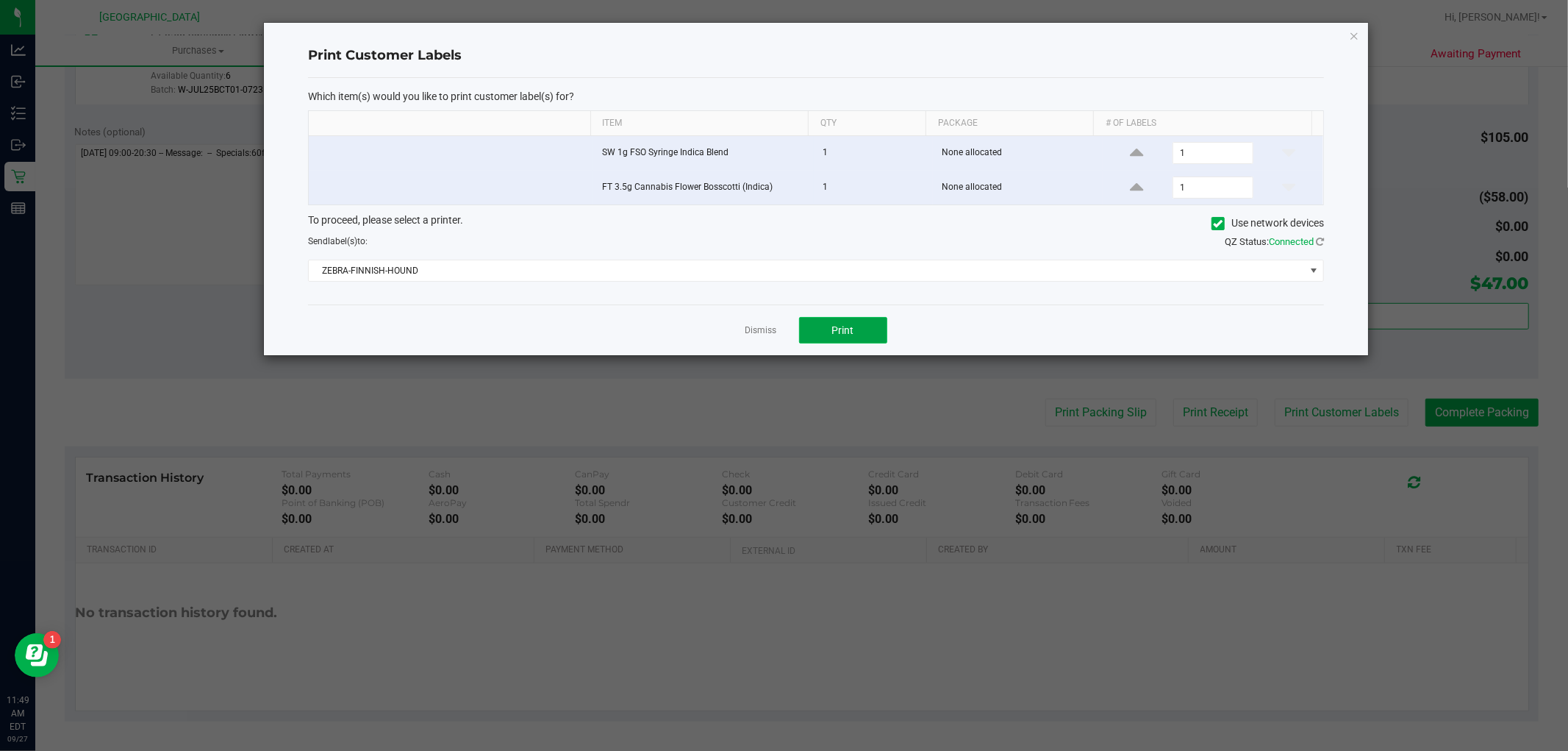
click at [841, 322] on button "Print" at bounding box center [843, 329] width 88 height 26
click at [750, 331] on link "Dismiss" at bounding box center [761, 330] width 32 height 13
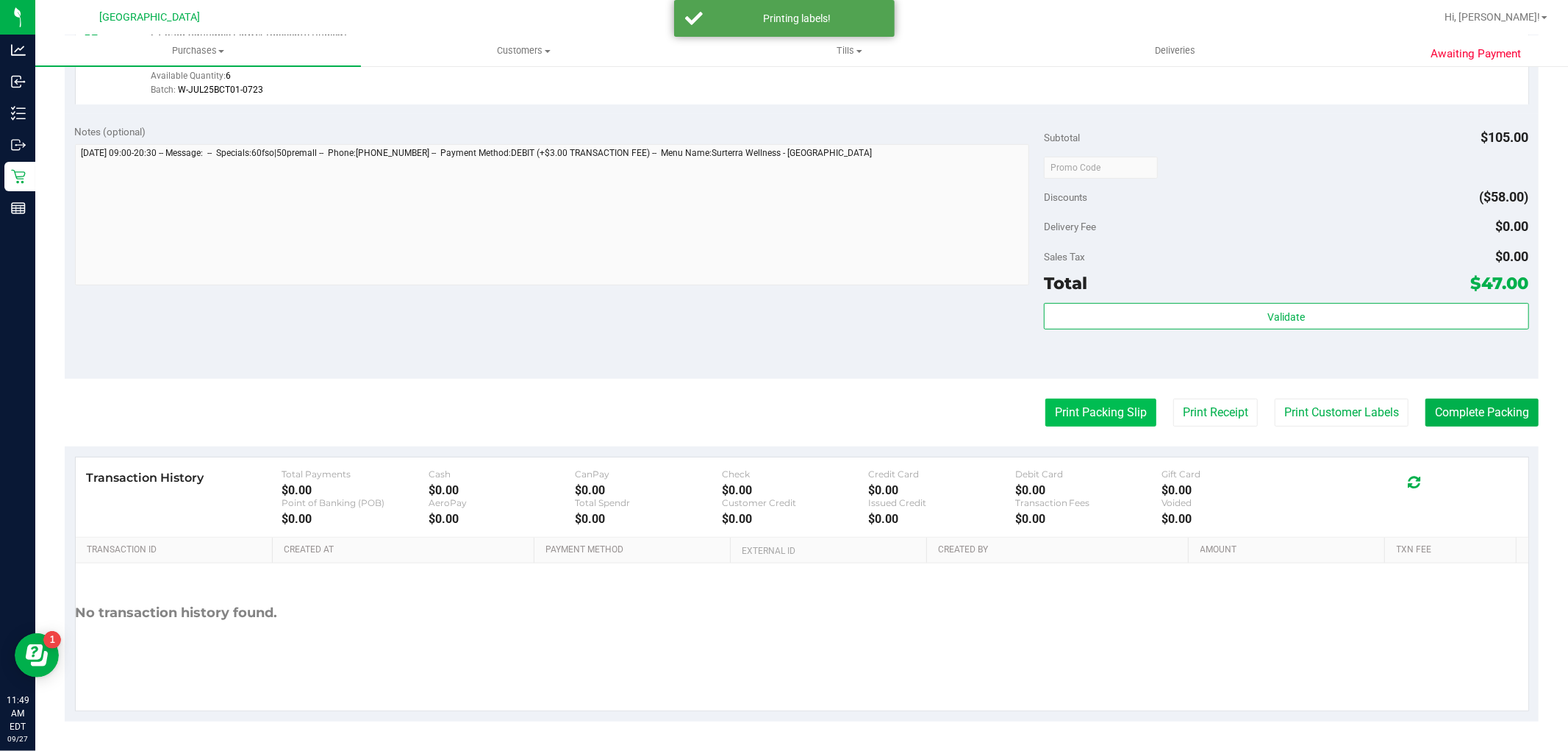
click at [1068, 404] on button "Print Packing Slip" at bounding box center [1101, 412] width 111 height 28
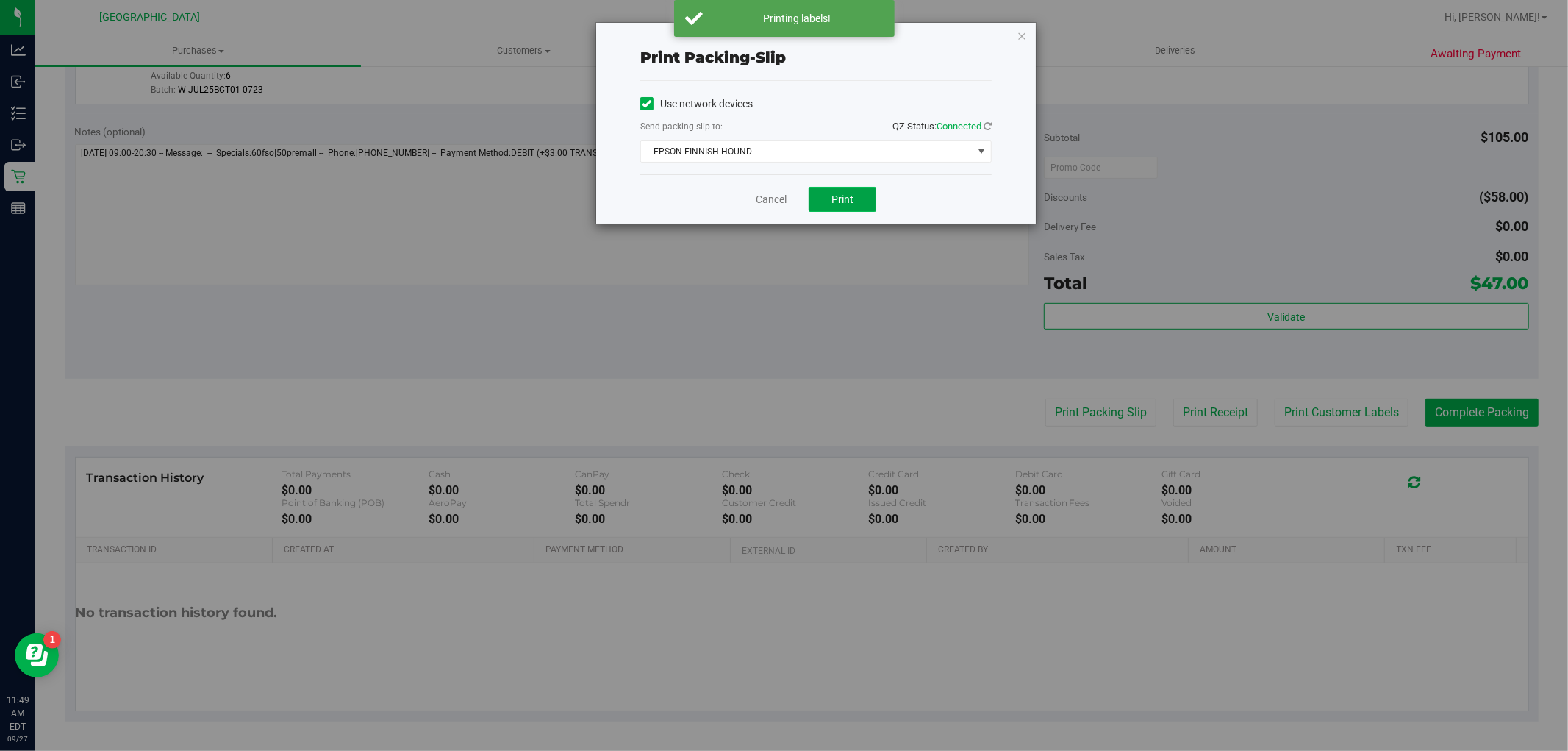
click at [820, 192] on button "Print" at bounding box center [842, 199] width 68 height 25
click at [739, 200] on div "Cancel Print" at bounding box center [816, 198] width 352 height 50
click at [716, 210] on div "Cancel Print" at bounding box center [816, 198] width 352 height 50
click at [783, 203] on link "Cancel" at bounding box center [771, 199] width 31 height 16
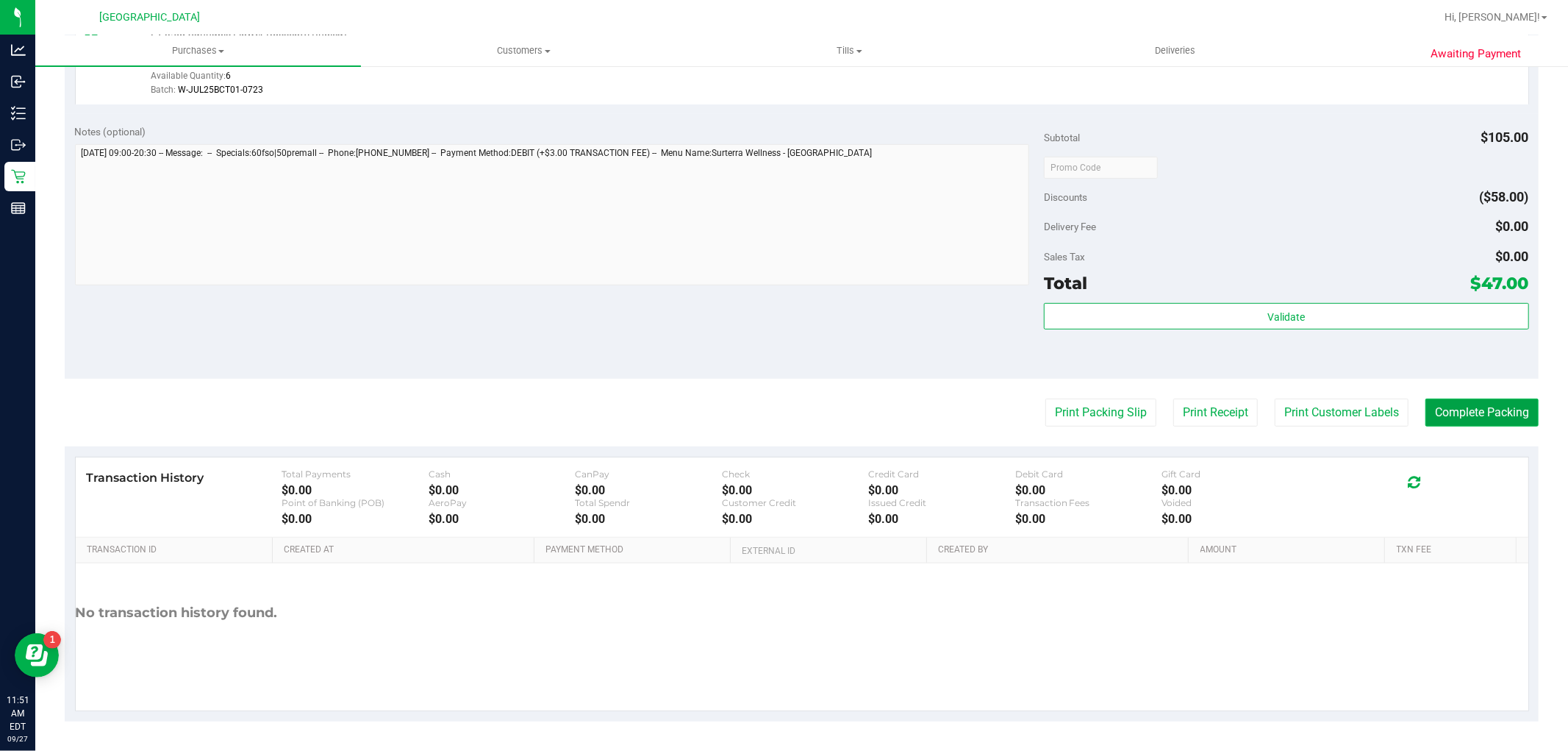
click at [1459, 422] on button "Complete Packing" at bounding box center [1482, 412] width 114 height 28
